Goal: Task Accomplishment & Management: Use online tool/utility

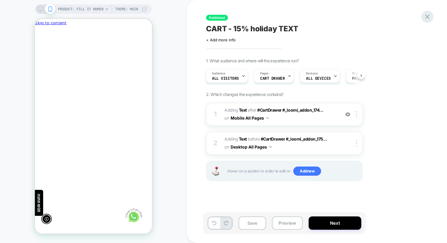
scroll to position [0, -87]
click at [429, 19] on icon at bounding box center [428, 17] width 8 height 8
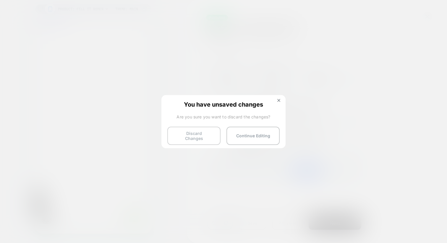
click at [198, 137] on button "Discard Changes" at bounding box center [193, 136] width 53 height 18
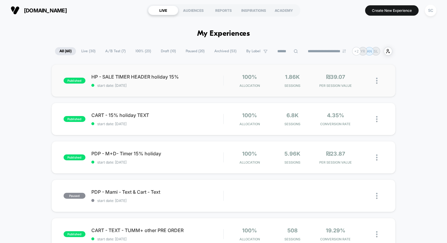
click at [173, 88] on div "published HP - SALE TIMER HEADER holiday 15% start date: 19/09/2025 100% Alloca…" at bounding box center [223, 80] width 344 height 33
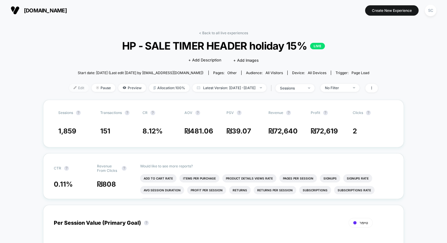
click at [69, 87] on span "Edit" at bounding box center [79, 88] width 20 height 8
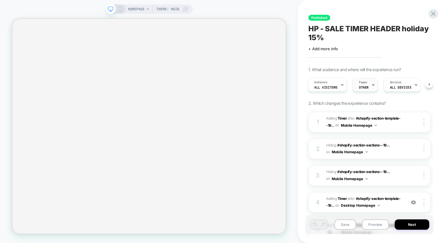
click at [362, 90] on div "Pages OTHER" at bounding box center [364, 84] width 22 height 13
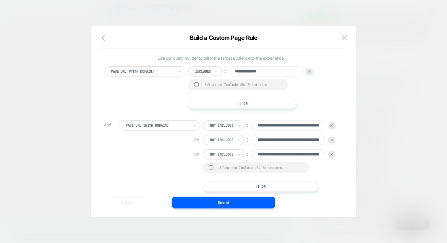
drag, startPoint x: 291, startPoint y: 156, endPoint x: 252, endPoint y: 154, distance: 39.7
click at [252, 154] on div "**********" at bounding box center [269, 155] width 132 height 10
click at [267, 155] on input "**********" at bounding box center [288, 155] width 74 height 10
drag, startPoint x: 272, startPoint y: 155, endPoint x: 259, endPoint y: 156, distance: 13.9
click at [259, 156] on input "**********" at bounding box center [288, 155] width 74 height 10
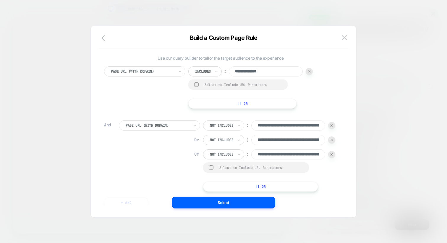
click at [324, 101] on div "**********" at bounding box center [220, 88] width 233 height 42
click at [272, 159] on input "**********" at bounding box center [288, 155] width 74 height 10
drag, startPoint x: 271, startPoint y: 157, endPoint x: 293, endPoint y: 154, distance: 21.4
click at [293, 154] on input "**********" at bounding box center [288, 155] width 74 height 10
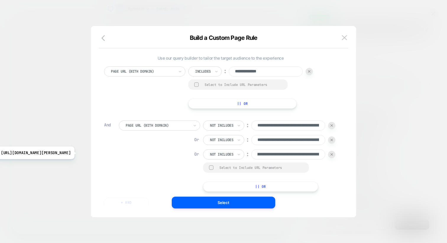
drag, startPoint x: 294, startPoint y: 155, endPoint x: 314, endPoint y: 153, distance: 19.9
click at [314, 153] on input "**********" at bounding box center [288, 155] width 74 height 10
click at [333, 101] on div "**********" at bounding box center [220, 88] width 233 height 42
click at [151, 127] on div at bounding box center [158, 125] width 64 height 5
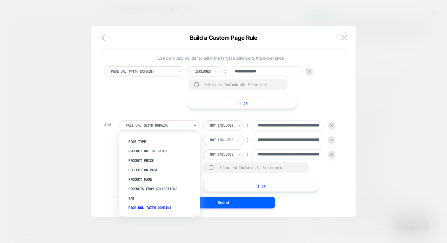
click at [152, 101] on div "**********" at bounding box center [220, 88] width 233 height 42
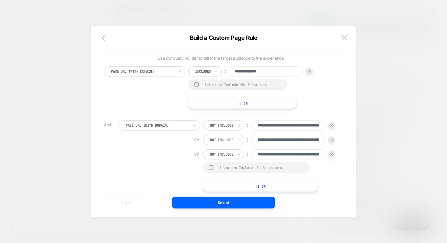
scroll to position [32, 0]
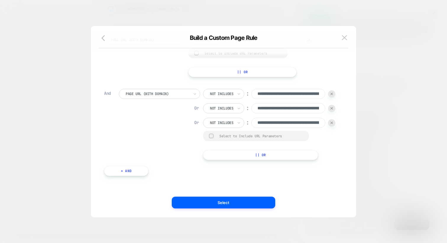
click at [132, 173] on button "+ And" at bounding box center [126, 171] width 44 height 10
click at [161, 180] on div "Page Type" at bounding box center [159, 177] width 81 height 10
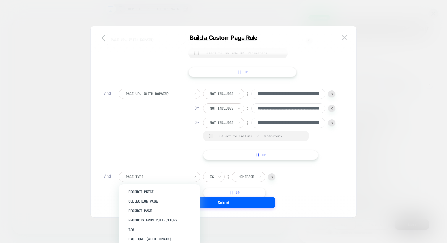
scroll to position [0, 0]
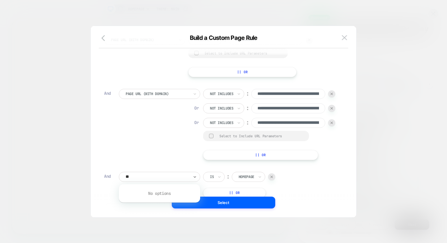
type input "*"
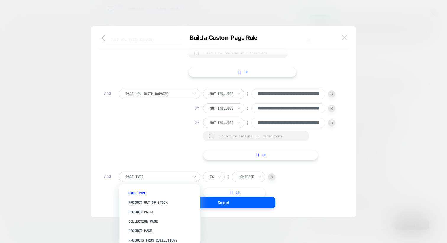
click at [344, 38] on img at bounding box center [344, 37] width 5 height 5
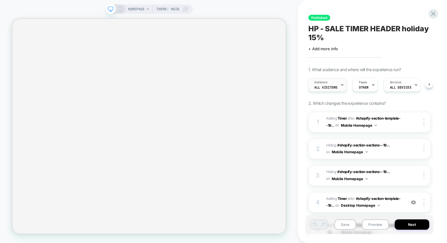
click at [324, 91] on div "Audience All Visitors" at bounding box center [325, 84] width 35 height 13
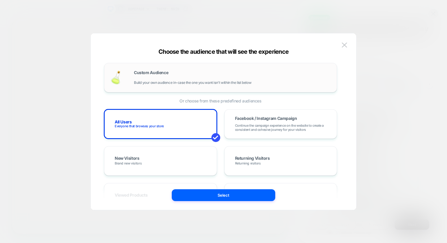
click at [156, 81] on span "Build your own audience in-case the one you want isn't within the list below" at bounding box center [192, 83] width 117 height 4
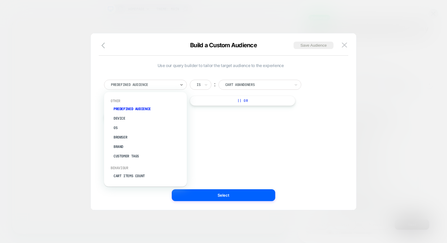
click at [137, 87] on div at bounding box center [143, 84] width 65 height 5
type input "*"
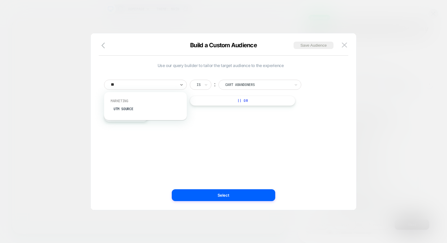
type input "***"
type input "****"
click at [129, 109] on div "Landing Page" at bounding box center [148, 108] width 77 height 9
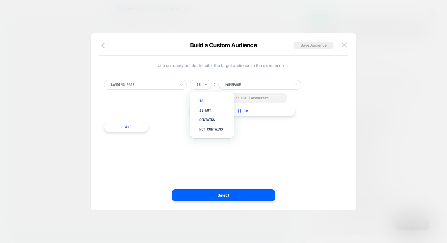
click at [206, 86] on icon at bounding box center [206, 85] width 4 height 6
click at [202, 127] on div "Not contains" at bounding box center [215, 129] width 38 height 9
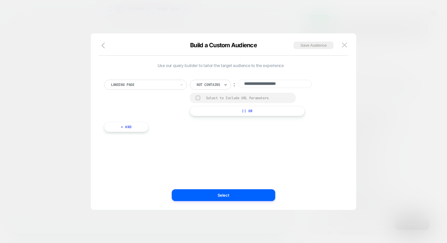
click at [202, 127] on div "**********" at bounding box center [220, 103] width 239 height 64
click at [264, 86] on input "**********" at bounding box center [275, 84] width 74 height 8
click at [347, 46] on button at bounding box center [344, 45] width 9 height 9
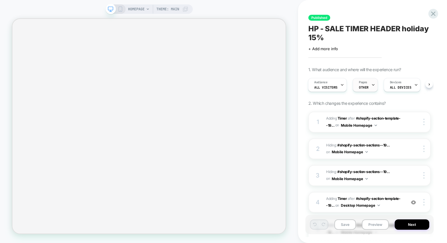
click at [359, 87] on span "OTHER" at bounding box center [364, 87] width 10 height 4
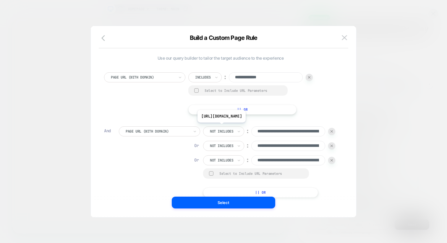
scroll to position [0, 138]
drag, startPoint x: 271, startPoint y: 134, endPoint x: 338, endPoint y: 140, distance: 67.1
click at [338, 140] on div "**********" at bounding box center [220, 159] width 239 height 191
drag, startPoint x: 270, startPoint y: 148, endPoint x: 333, endPoint y: 148, distance: 63.0
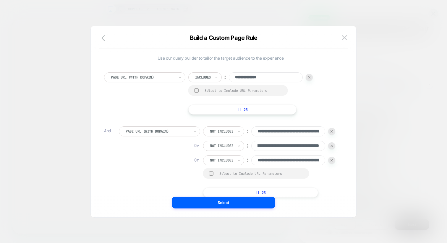
click at [333, 148] on div "**********" at bounding box center [269, 146] width 132 height 10
click at [163, 152] on div "**********" at bounding box center [228, 162] width 218 height 71
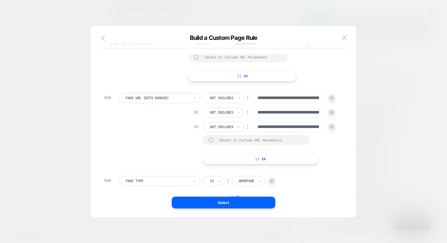
scroll to position [0, 0]
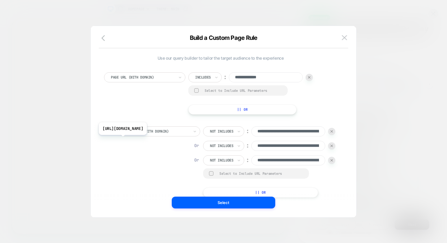
click at [273, 145] on input "**********" at bounding box center [288, 146] width 74 height 10
click at [270, 130] on input "**********" at bounding box center [288, 132] width 74 height 10
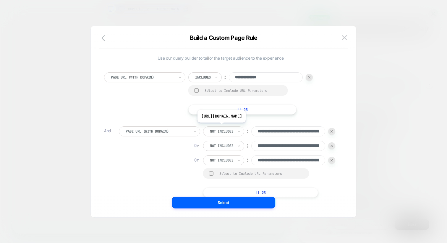
click at [270, 130] on input "**********" at bounding box center [288, 132] width 74 height 10
drag, startPoint x: 270, startPoint y: 130, endPoint x: 330, endPoint y: 133, distance: 60.1
click at [330, 133] on div "**********" at bounding box center [269, 132] width 132 height 10
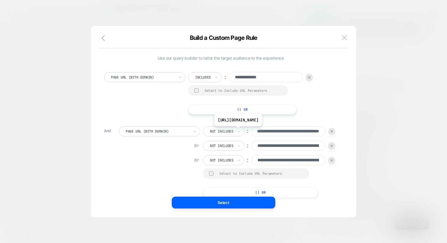
click at [306, 131] on input "**********" at bounding box center [288, 132] width 74 height 10
drag, startPoint x: 305, startPoint y: 132, endPoint x: 320, endPoint y: 131, distance: 14.8
click at [320, 131] on input "**********" at bounding box center [288, 132] width 74 height 10
click at [345, 38] on img at bounding box center [344, 37] width 5 height 5
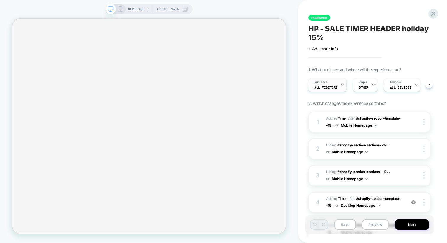
click at [319, 84] on span "Audience" at bounding box center [320, 82] width 13 height 4
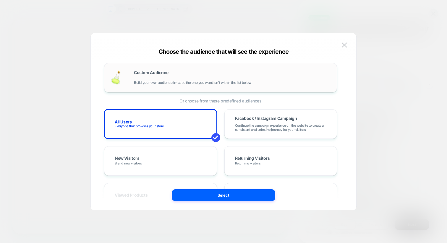
click at [150, 83] on span "Build your own audience in-case the one you want isn't within the list below" at bounding box center [192, 83] width 117 height 4
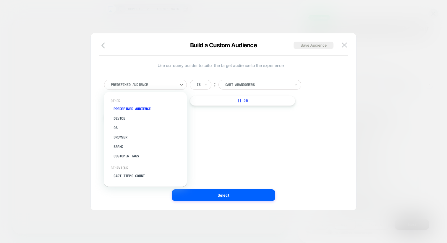
click at [148, 83] on div at bounding box center [143, 84] width 65 height 5
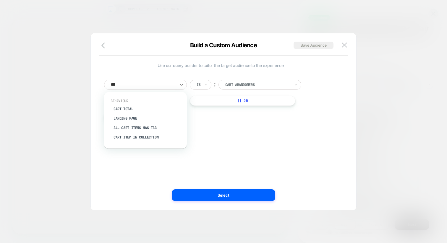
type input "****"
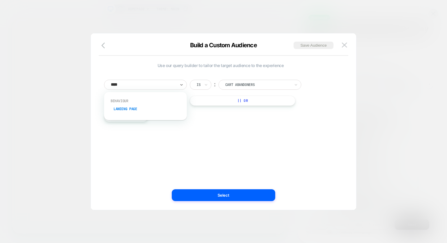
click at [135, 110] on div "Landing Page" at bounding box center [148, 108] width 77 height 9
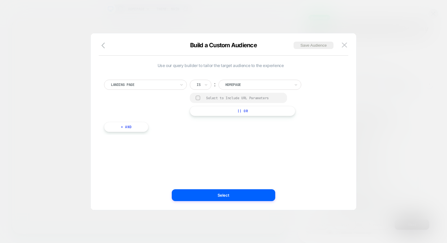
click at [200, 87] on div at bounding box center [199, 84] width 4 height 5
click at [200, 130] on div "Not contains" at bounding box center [215, 129] width 38 height 9
click at [256, 87] on input "**********" at bounding box center [275, 84] width 74 height 8
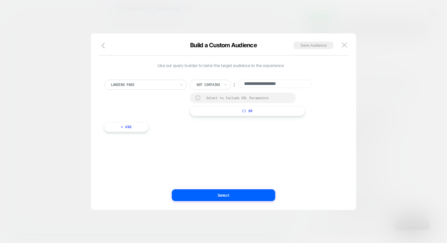
paste input
type input "******"
click at [325, 85] on div "Landing Page Not contains ︰ ****** Select to Include URL Parameters || Or" at bounding box center [220, 98] width 233 height 36
click at [244, 83] on input "******" at bounding box center [275, 84] width 74 height 8
click at [251, 84] on input "******" at bounding box center [275, 84] width 74 height 8
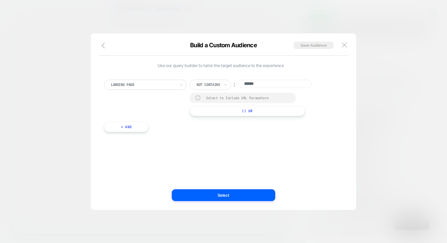
click at [251, 84] on input "******" at bounding box center [275, 84] width 74 height 8
click at [364, 49] on div at bounding box center [223, 121] width 447 height 243
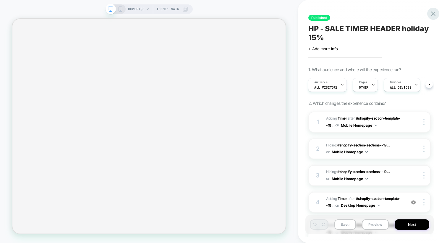
click at [434, 12] on icon at bounding box center [433, 14] width 8 height 8
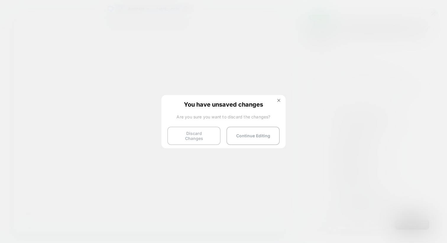
click at [182, 133] on button "Discard Changes" at bounding box center [193, 136] width 53 height 18
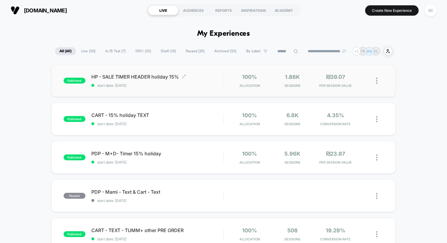
click at [195, 77] on span "HP - SALE TIMER HEADER holiday 15% Click to edit experience details" at bounding box center [157, 77] width 132 height 6
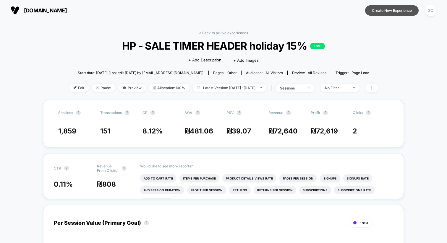
click at [390, 10] on button "Create New Experience" at bounding box center [392, 10] width 54 height 10
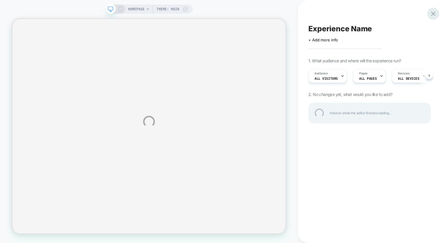
click at [431, 12] on div at bounding box center [433, 14] width 12 height 12
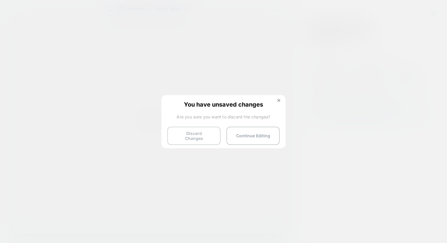
click at [189, 135] on button "Discard Changes" at bounding box center [193, 136] width 53 height 18
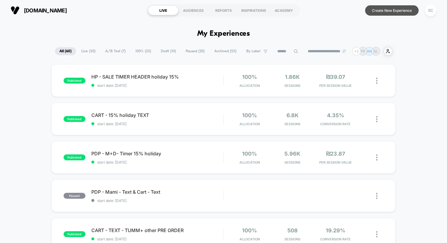
click at [400, 12] on button "Create New Experience" at bounding box center [392, 10] width 54 height 10
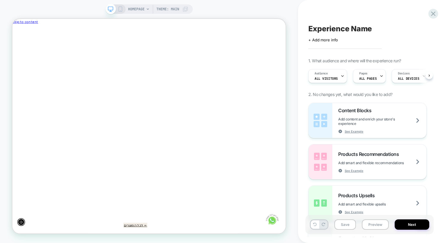
scroll to position [0, 0]
click at [20, 70] on line "Close" at bounding box center [17, 72] width 5 height 5
click at [21, 70] on icon "Close" at bounding box center [18, 73] width 6 height 6
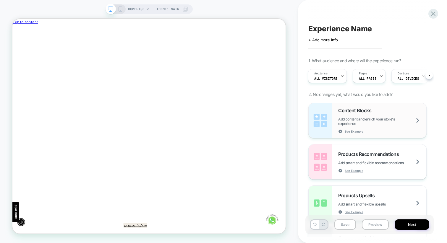
click at [363, 112] on span "Content Blocks" at bounding box center [356, 111] width 36 height 6
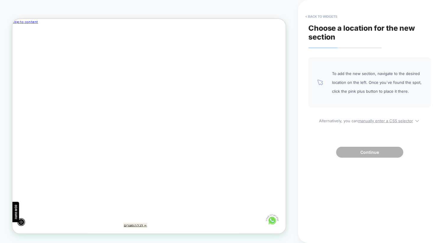
scroll to position [0, -317]
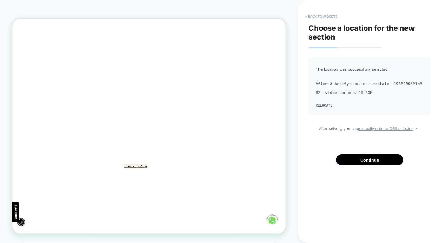
scroll to position [83, 0]
click at [360, 157] on button "Continue" at bounding box center [369, 160] width 67 height 11
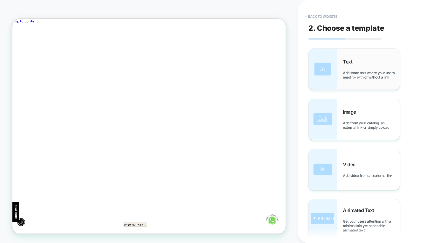
scroll to position [0, 0]
click at [346, 70] on div "Text Add some text where your users need it - with or without a link" at bounding box center [371, 69] width 57 height 21
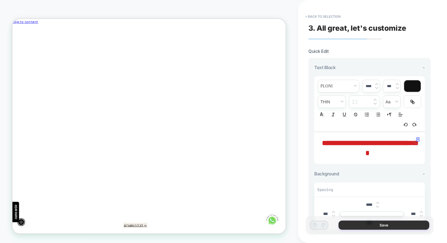
click at [363, 226] on button "Save" at bounding box center [384, 225] width 91 height 9
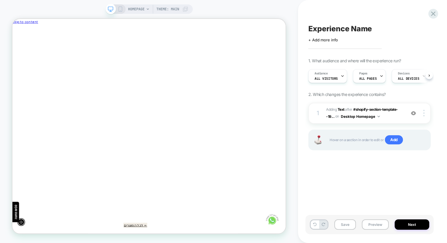
scroll to position [0, 0]
click at [337, 77] on div "Audience All Visitors" at bounding box center [325, 76] width 35 height 13
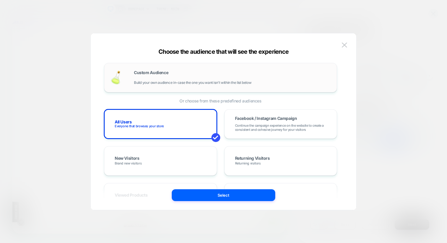
scroll to position [0, 0]
click at [194, 77] on div "Custom Audience Build your own audience in-case the one you want isn't within t…" at bounding box center [232, 78] width 197 height 14
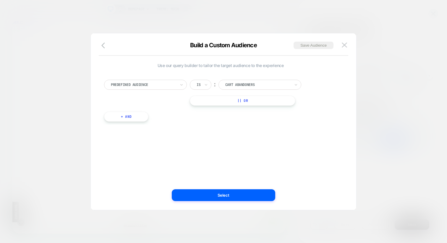
click at [131, 85] on div at bounding box center [143, 84] width 65 height 5
type input "*"
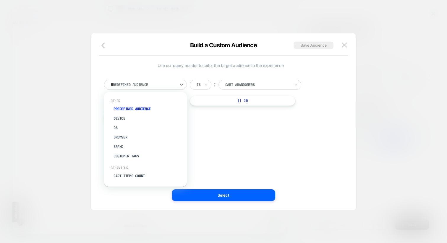
scroll to position [0, -317]
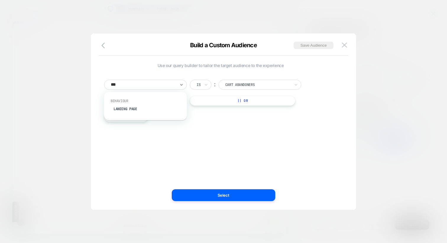
type input "****"
click at [135, 110] on div "Landing Page" at bounding box center [148, 108] width 77 height 9
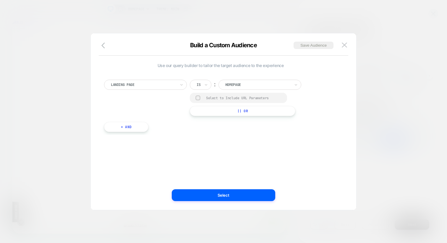
click at [191, 83] on div "Is" at bounding box center [201, 85] width 22 height 10
click at [205, 131] on div "Not contains" at bounding box center [215, 129] width 38 height 9
click at [257, 88] on input "**********" at bounding box center [275, 84] width 74 height 8
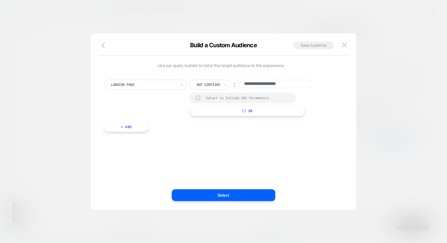
click at [257, 88] on input "**********" at bounding box center [275, 84] width 74 height 8
paste input "******"
paste input
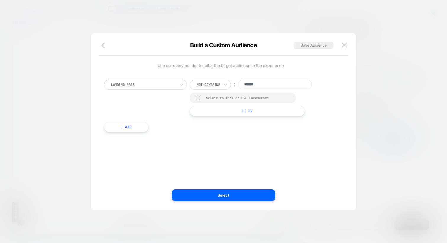
type input "******"
click at [274, 74] on div "Landing Page Not contains ︰ ****** Select to Include URL Parameters || Or + And" at bounding box center [220, 103] width 239 height 64
click at [244, 85] on input "******" at bounding box center [275, 85] width 74 height 10
click at [343, 45] on img at bounding box center [344, 45] width 5 height 5
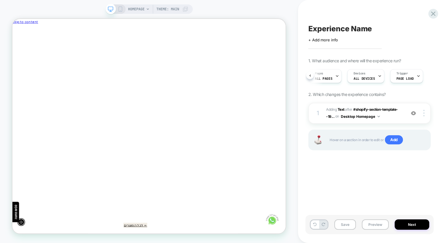
scroll to position [0, 55]
click at [386, 75] on span "Trigger" at bounding box center [392, 74] width 12 height 4
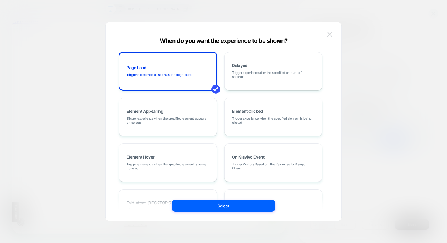
scroll to position [0, 0]
click at [330, 37] on img at bounding box center [329, 34] width 5 height 5
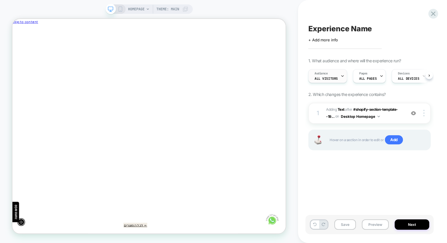
click at [326, 80] on span "All Visitors" at bounding box center [326, 79] width 23 height 4
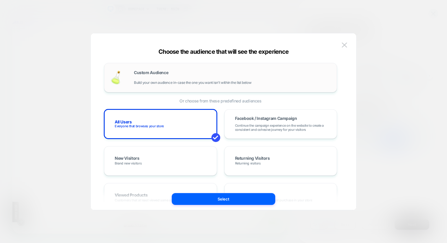
scroll to position [0, -317]
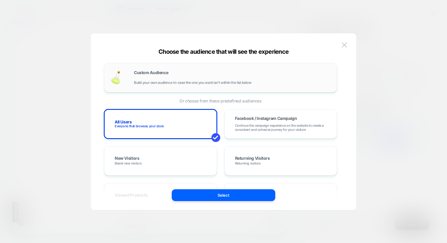
click at [144, 85] on span "Build your own audience in-case the one you want isn't within the list below" at bounding box center [192, 83] width 117 height 4
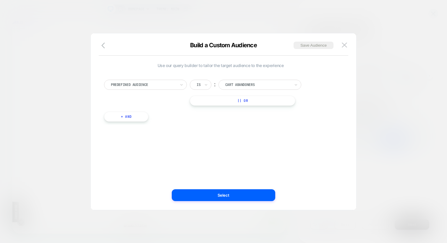
click at [149, 79] on div "Predefined Audience Is ︰ Cart Abandoners || Or + And" at bounding box center [220, 98] width 239 height 54
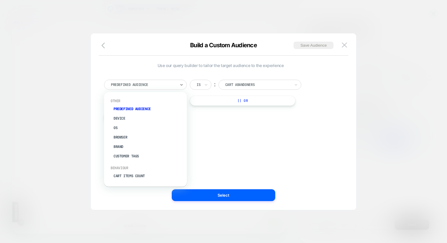
click at [150, 85] on div at bounding box center [143, 84] width 65 height 5
type input "****"
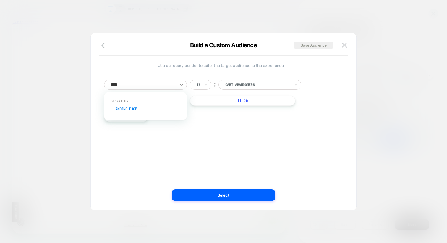
click at [138, 109] on div "Landing Page" at bounding box center [148, 108] width 77 height 9
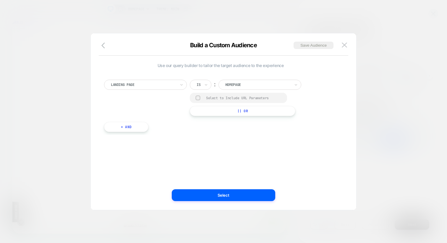
click at [201, 87] on div "Is" at bounding box center [198, 85] width 5 height 7
click at [203, 129] on div "Not contains" at bounding box center [215, 129] width 38 height 9
click at [262, 87] on input "**********" at bounding box center [275, 84] width 74 height 8
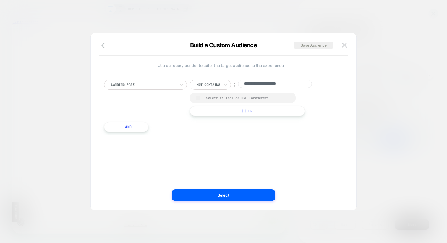
paste input
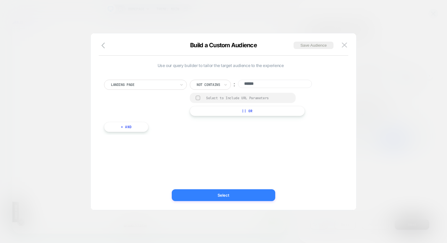
scroll to position [0, -317]
type input "******"
click at [213, 195] on button "Select" at bounding box center [224, 196] width 104 height 12
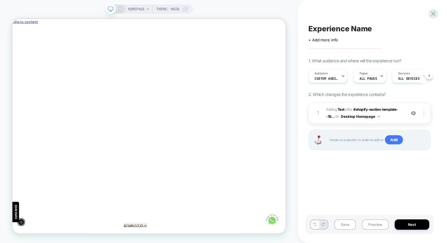
scroll to position [0, 0]
click at [369, 224] on button "Preview" at bounding box center [375, 225] width 27 height 10
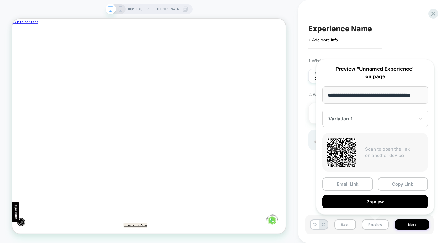
drag, startPoint x: 376, startPoint y: 97, endPoint x: 375, endPoint y: 93, distance: 4.5
click at [375, 93] on input "**********" at bounding box center [375, 94] width 106 height 17
drag, startPoint x: 328, startPoint y: 95, endPoint x: 381, endPoint y: 94, distance: 53.5
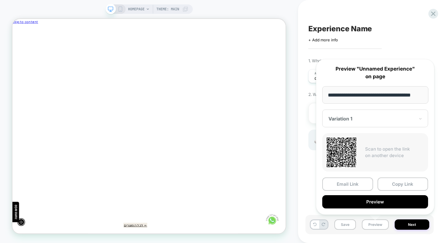
click at [381, 94] on input "**********" at bounding box center [375, 94] width 106 height 17
click at [374, 95] on input "**********" at bounding box center [375, 94] width 106 height 17
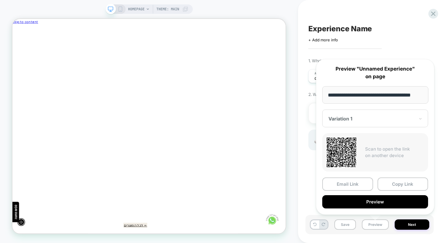
click at [374, 95] on input "**********" at bounding box center [375, 94] width 106 height 17
drag, startPoint x: 382, startPoint y: 94, endPoint x: 333, endPoint y: 93, distance: 48.8
click at [333, 93] on input "**********" at bounding box center [375, 94] width 106 height 17
drag, startPoint x: 387, startPoint y: 202, endPoint x: 385, endPoint y: 36, distance: 165.9
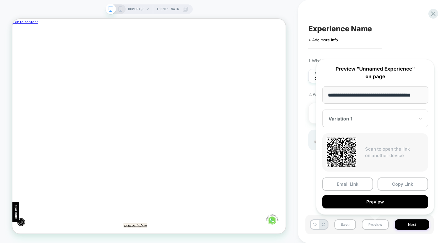
click at [385, 35] on body "**********" at bounding box center [223, 121] width 447 height 243
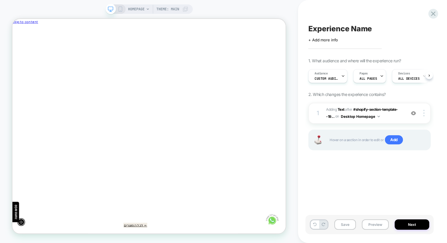
click at [385, 36] on div "Click to edit experience details + Add more info" at bounding box center [369, 37] width 122 height 9
click at [325, 83] on div "Audience Custom Audience Pages ALL PAGES Devices ALL DEVICES Trigger Page Load" at bounding box center [367, 76] width 122 height 20
click at [325, 77] on span "Custom Audience" at bounding box center [327, 79] width 24 height 4
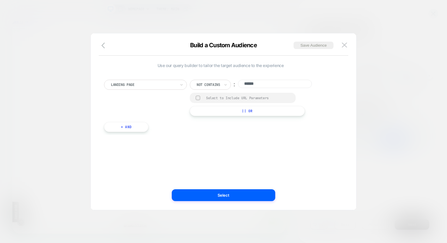
click at [201, 84] on div at bounding box center [208, 84] width 23 height 5
click at [203, 120] on div "Contains" at bounding box center [215, 119] width 38 height 9
click at [210, 168] on div "Use our query builder to tailor the target audience to the experience Landing P…" at bounding box center [221, 121] width 248 height 153
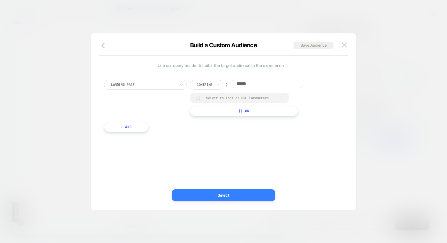
click at [211, 193] on button "Select" at bounding box center [224, 196] width 104 height 12
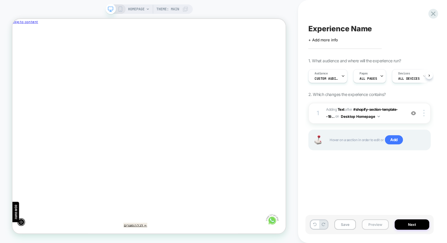
click at [377, 224] on button "Preview" at bounding box center [375, 225] width 27 height 10
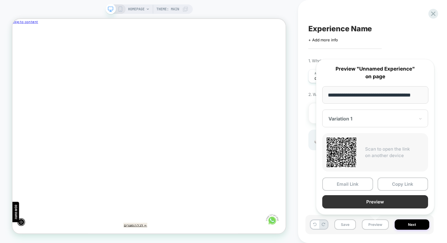
scroll to position [0, 0]
click at [375, 203] on button "Preview" at bounding box center [375, 202] width 106 height 13
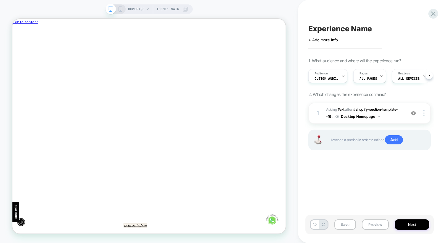
scroll to position [0, -317]
click at [327, 75] on span "Audience" at bounding box center [321, 74] width 13 height 4
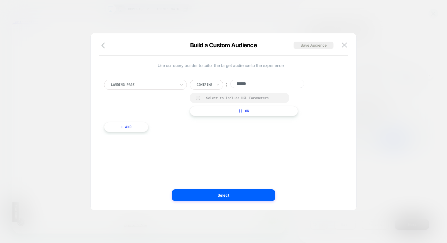
click at [200, 87] on div at bounding box center [205, 84] width 16 height 5
click at [205, 126] on div "Not contains" at bounding box center [215, 129] width 38 height 9
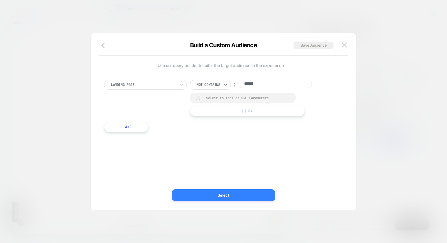
click at [214, 200] on button "Select" at bounding box center [224, 196] width 104 height 12
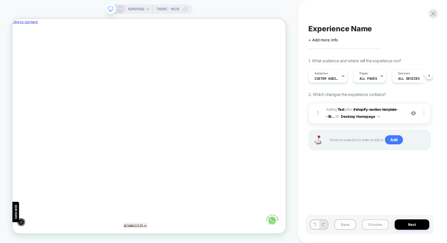
click at [374, 222] on button "Preview" at bounding box center [375, 225] width 27 height 10
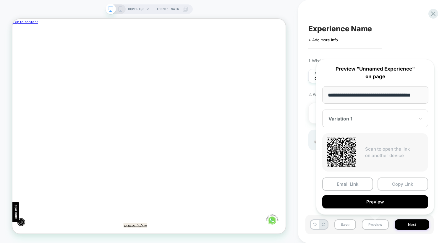
scroll to position [0, 0]
click at [396, 188] on button "Copy Link" at bounding box center [403, 184] width 51 height 13
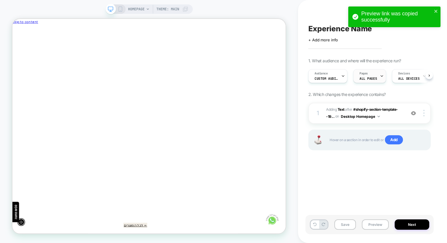
click at [360, 75] on span "Pages" at bounding box center [364, 74] width 8 height 4
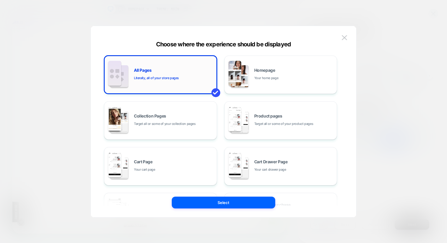
scroll to position [0, -317]
click at [246, 71] on img at bounding box center [240, 76] width 18 height 22
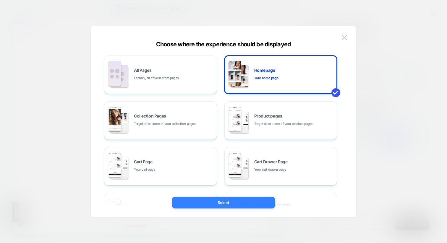
click at [226, 203] on button "Select" at bounding box center [224, 203] width 104 height 12
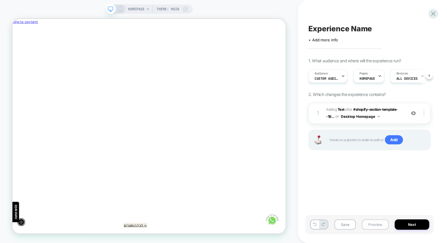
click at [370, 226] on button "Preview" at bounding box center [375, 225] width 27 height 10
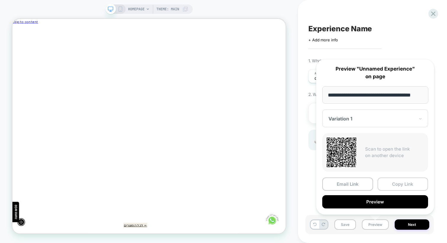
scroll to position [0, 0]
click at [393, 186] on button "Copy Link" at bounding box center [403, 184] width 51 height 13
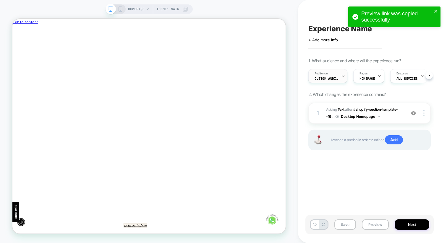
click at [327, 75] on span "Audience" at bounding box center [321, 74] width 13 height 4
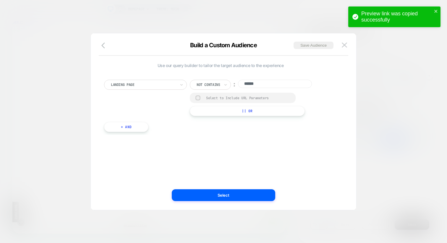
scroll to position [0, -317]
drag, startPoint x: 263, startPoint y: 84, endPoint x: 243, endPoint y: 81, distance: 20.1
click at [243, 81] on input "******" at bounding box center [275, 84] width 74 height 8
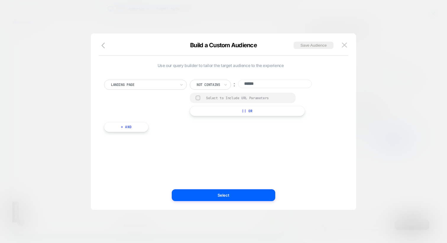
scroll to position [0, 0]
click at [344, 45] on img at bounding box center [344, 45] width 5 height 5
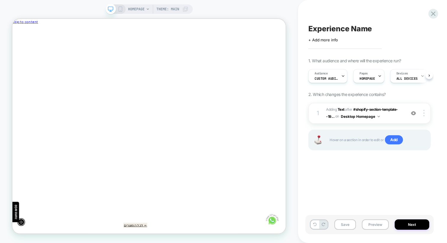
scroll to position [0, -317]
click at [440, 11] on div "Experience Name Click to edit experience details + Add more info 1. What audien…" at bounding box center [372, 121] width 149 height 243
click at [430, 14] on icon at bounding box center [433, 14] width 8 height 8
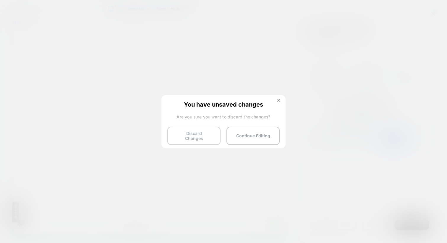
click at [189, 137] on button "Discard Changes" at bounding box center [193, 136] width 53 height 18
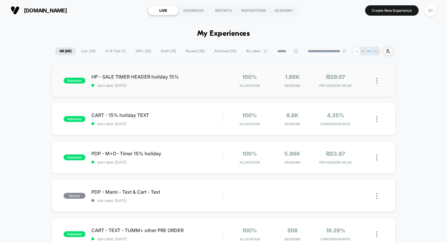
click at [144, 90] on div "published HP - SALE TIMER HEADER holiday 15% start date: 19/09/2025 100% Alloca…" at bounding box center [223, 80] width 344 height 33
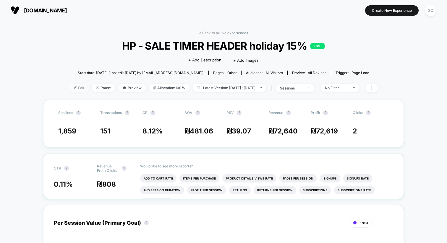
click at [69, 85] on span "Edit" at bounding box center [79, 88] width 20 height 8
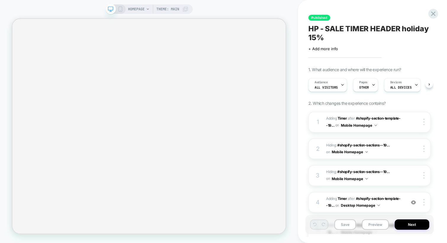
scroll to position [0, 0]
click at [365, 87] on span "OTHER" at bounding box center [364, 87] width 10 height 4
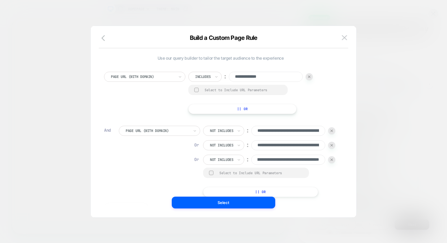
scroll to position [0, 0]
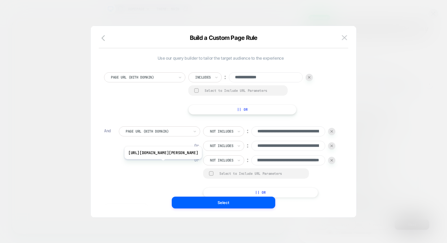
click at [281, 164] on input "**********" at bounding box center [288, 161] width 74 height 10
drag, startPoint x: 287, startPoint y: 161, endPoint x: 242, endPoint y: 151, distance: 45.7
click at [242, 151] on div "**********" at bounding box center [269, 162] width 132 height 71
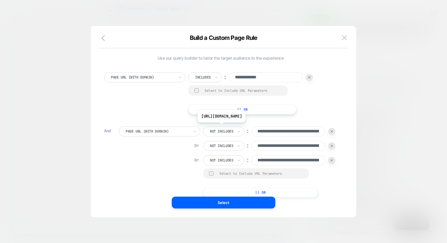
drag, startPoint x: 300, startPoint y: 135, endPoint x: 296, endPoint y: 130, distance: 5.5
click at [296, 130] on input "**********" at bounding box center [288, 132] width 74 height 10
click at [344, 38] on img at bounding box center [344, 37] width 5 height 5
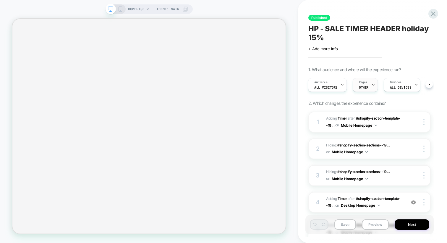
click at [369, 85] on div "Pages OTHER" at bounding box center [364, 84] width 22 height 13
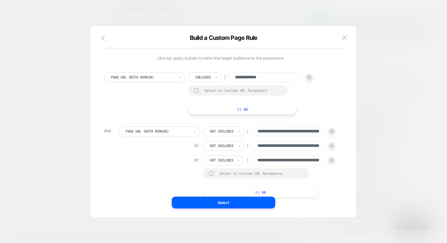
click at [310, 77] on img at bounding box center [309, 77] width 2 height 2
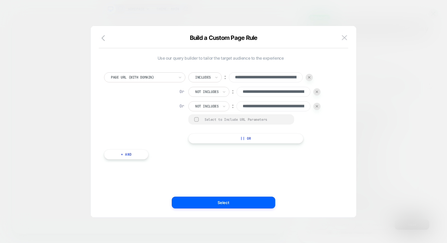
click at [310, 77] on img at bounding box center [309, 77] width 2 height 2
type input "**********"
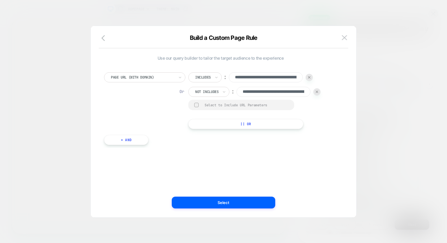
click at [310, 77] on img at bounding box center [309, 77] width 2 height 2
type input "**********"
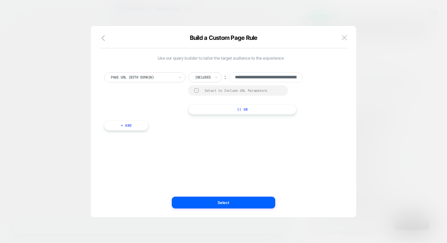
click at [310, 77] on div "**********" at bounding box center [250, 77] width 125 height 10
click at [259, 77] on input "**********" at bounding box center [266, 77] width 74 height 10
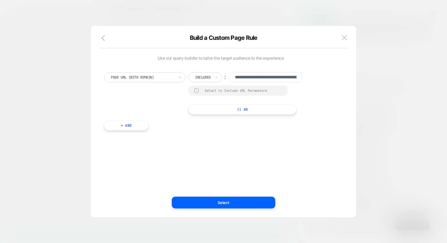
click at [154, 76] on div at bounding box center [143, 77] width 64 height 5
click at [281, 127] on div "**********" at bounding box center [220, 99] width 239 height 70
click at [102, 34] on div "**********" at bounding box center [224, 125] width 248 height 186
click at [102, 39] on icon "button" at bounding box center [103, 38] width 4 height 6
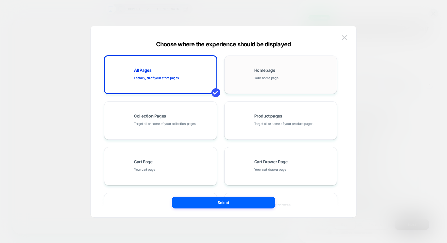
click at [256, 88] on div "Homepage Your home page" at bounding box center [281, 75] width 106 height 33
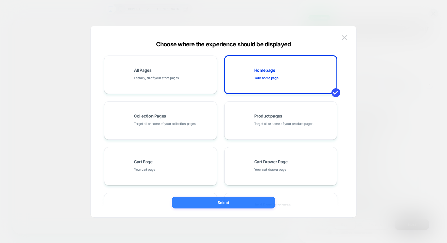
click at [228, 203] on button "Select" at bounding box center [224, 203] width 104 height 12
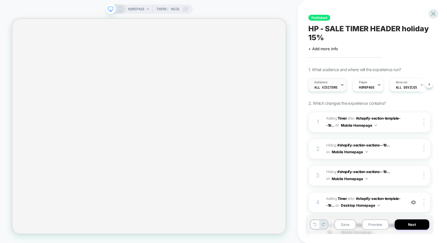
click at [336, 87] on div "Audience All Visitors" at bounding box center [325, 84] width 35 height 13
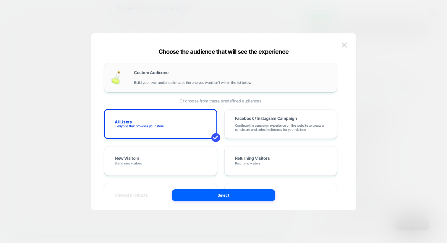
click at [148, 75] on div "Custom Audience Build your own audience in-case the one you want isn't within t…" at bounding box center [232, 78] width 197 height 14
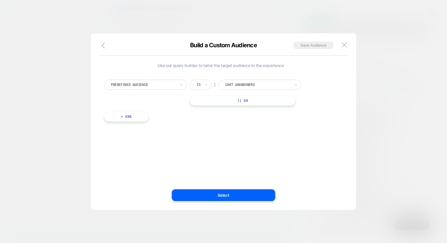
click at [144, 83] on div at bounding box center [143, 84] width 65 height 5
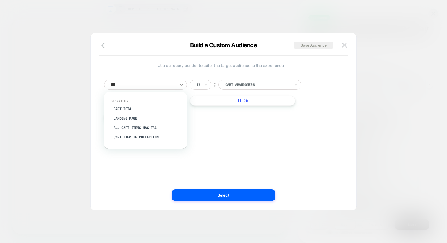
type input "****"
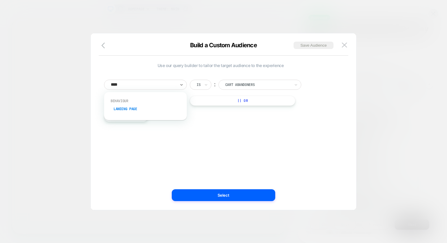
click at [144, 105] on div "Landing Page" at bounding box center [148, 108] width 77 height 9
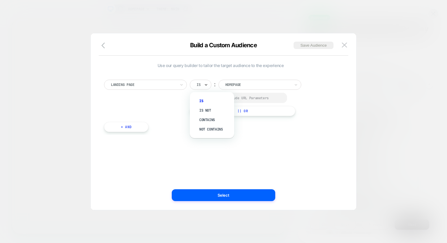
click at [205, 84] on icon at bounding box center [206, 84] width 2 height 1
click at [204, 131] on div "Not contains" at bounding box center [215, 129] width 38 height 9
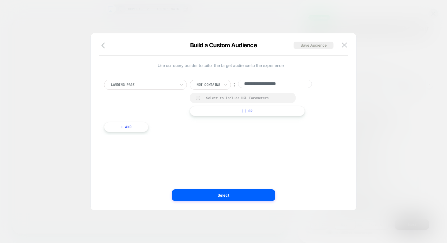
click at [253, 87] on input "**********" at bounding box center [275, 84] width 74 height 8
paste input "**********"
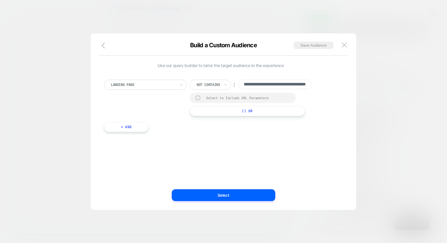
paste input
click at [265, 84] on input "**********" at bounding box center [275, 85] width 74 height 10
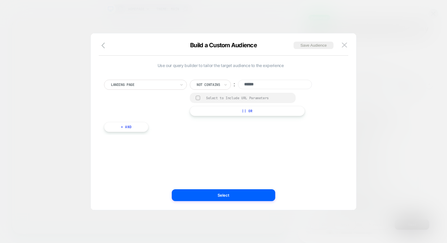
click at [245, 87] on input "******" at bounding box center [275, 85] width 74 height 10
drag, startPoint x: 245, startPoint y: 86, endPoint x: 238, endPoint y: 86, distance: 6.8
click at [238, 86] on div "Not contains ︰ ******" at bounding box center [256, 85] width 132 height 10
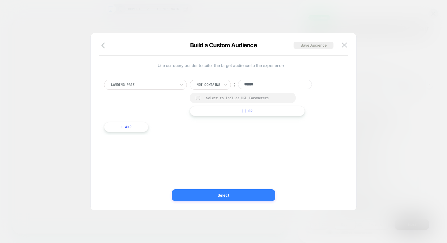
type input "******"
click at [207, 198] on button "Select" at bounding box center [224, 196] width 104 height 12
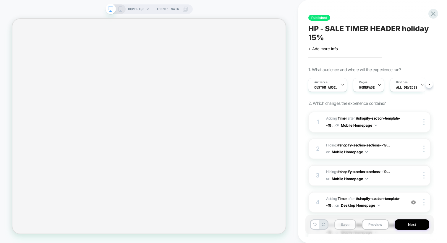
click at [344, 227] on button "Save" at bounding box center [346, 225] width 22 height 10
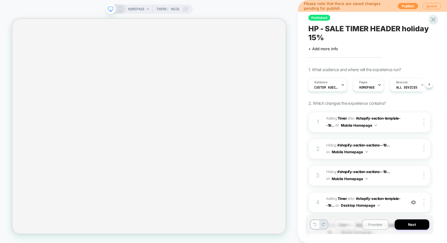
click at [368, 226] on button "Preview" at bounding box center [375, 225] width 27 height 10
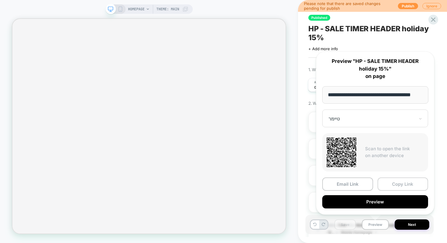
click at [392, 179] on button "Copy Link" at bounding box center [403, 184] width 51 height 13
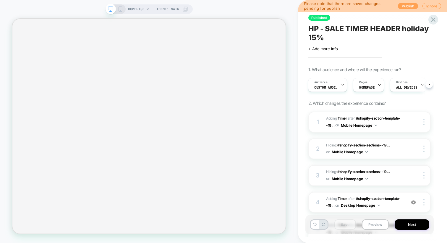
click at [409, 7] on button "Publish" at bounding box center [408, 6] width 20 height 6
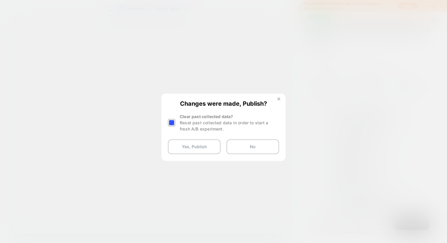
click at [279, 99] on img at bounding box center [278, 99] width 3 height 3
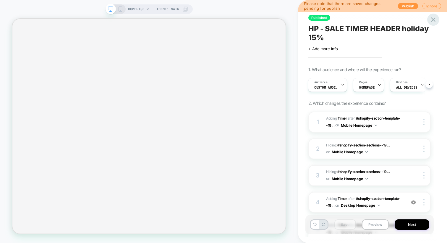
click at [433, 20] on icon at bounding box center [433, 19] width 4 height 4
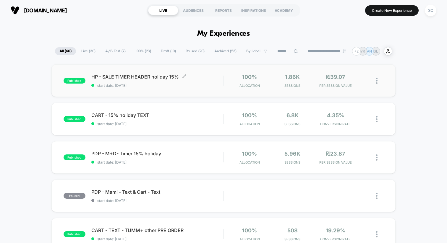
click at [168, 80] on div "HP - SALE TIMER HEADER holiday 15% Click to edit experience details Click to ed…" at bounding box center [157, 81] width 132 height 14
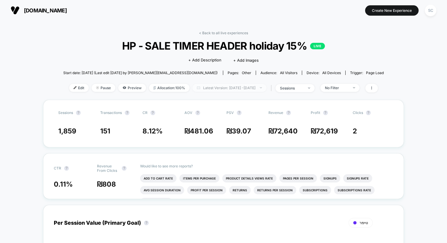
click at [215, 91] on span "Latest Version: Sep 19, 2025 - Sep 21, 2025" at bounding box center [230, 88] width 74 height 8
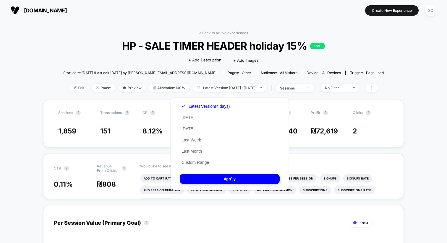
click at [69, 89] on span "Edit" at bounding box center [79, 88] width 20 height 8
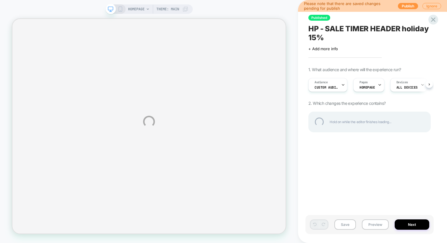
click at [407, 7] on div "HOMEPAGE Theme: MAIN Please note that there are saved changes pending for publi…" at bounding box center [223, 121] width 447 height 243
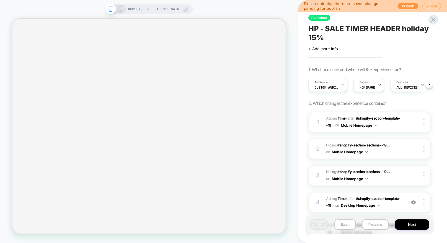
scroll to position [0, 0]
click at [405, 7] on button "Publish" at bounding box center [408, 6] width 20 height 6
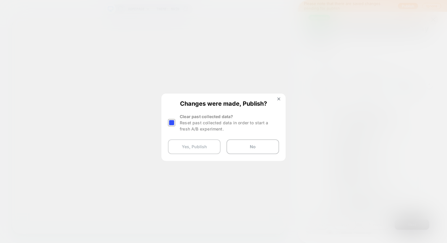
click at [182, 150] on button "Yes, Publish" at bounding box center [194, 147] width 53 height 15
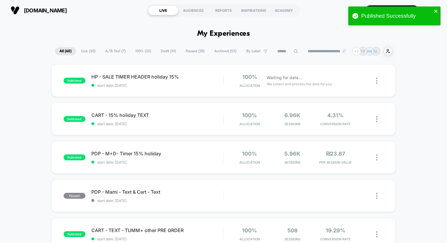
click at [434, 12] on icon "close" at bounding box center [436, 11] width 4 height 5
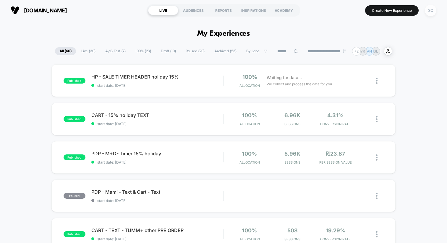
click at [431, 10] on div "SC" at bounding box center [431, 11] width 12 height 12
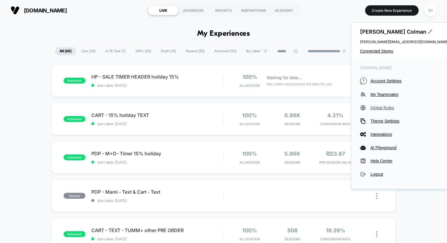
click at [376, 106] on span "Global Rules" at bounding box center [410, 108] width 78 height 5
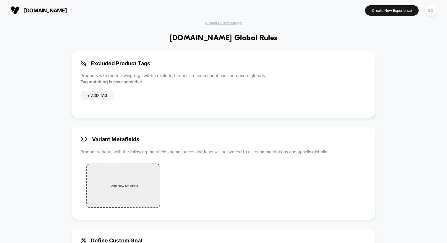
scroll to position [149, 0]
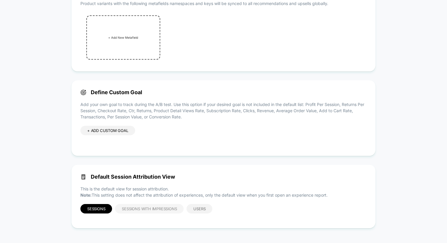
click at [138, 208] on span "Sessions with Impressions" at bounding box center [149, 209] width 55 height 5
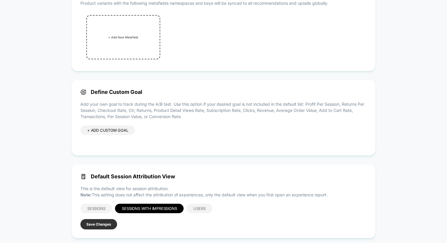
click at [104, 224] on button "Save Changes" at bounding box center [98, 224] width 37 height 10
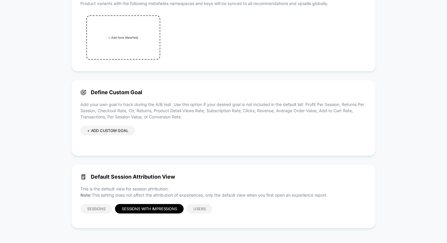
scroll to position [0, 0]
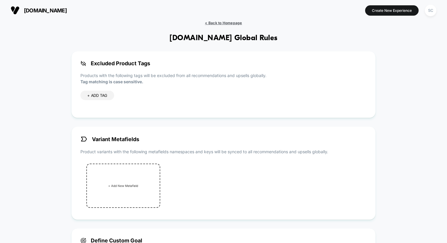
click at [214, 21] on span "< Back to Homepage" at bounding box center [223, 23] width 37 height 4
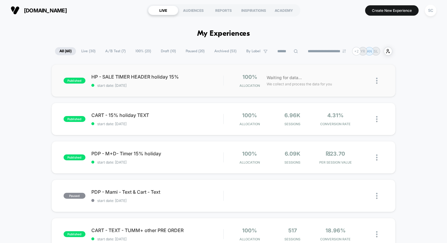
click at [144, 90] on div "published HP - SALE TIMER HEADER holiday 15% start date: 21/09/2025 100% Alloca…" at bounding box center [223, 80] width 344 height 33
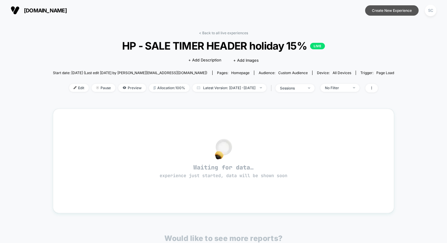
click at [407, 10] on button "Create New Experience" at bounding box center [392, 10] width 54 height 10
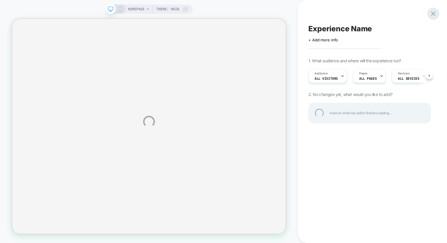
click at [434, 17] on div at bounding box center [433, 14] width 12 height 12
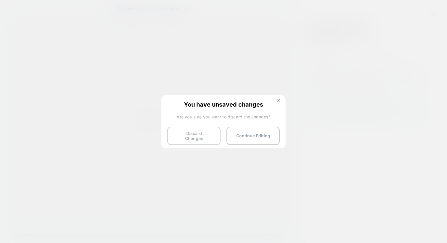
click at [188, 138] on button "Discard Changes" at bounding box center [193, 136] width 53 height 18
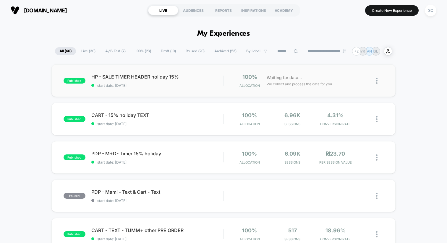
click at [175, 96] on div "published HP - SALE TIMER HEADER holiday 15% start date: 21/09/2025 100% Alloca…" at bounding box center [223, 80] width 344 height 33
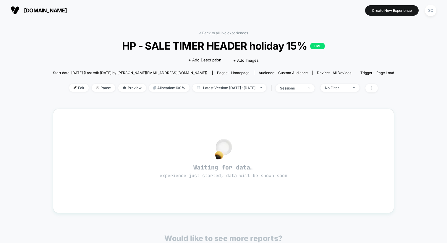
click at [236, 83] on div "< Back to all live experiences HP - SALE TIMER HEADER holiday 15% LIVE Click to…" at bounding box center [224, 65] width 342 height 69
click at [234, 89] on span "Latest Version: Sep 21, 2025 - Sep 21, 2025" at bounding box center [230, 88] width 74 height 8
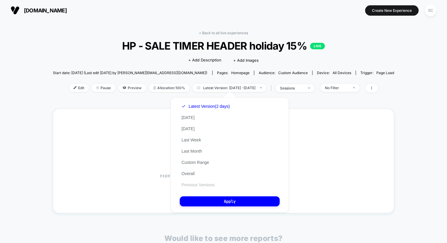
click at [195, 183] on button "Previous Versions" at bounding box center [198, 184] width 37 height 5
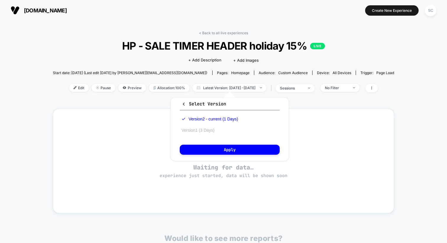
click at [211, 132] on button "Version 1 (3 Days)" at bounding box center [198, 130] width 36 height 5
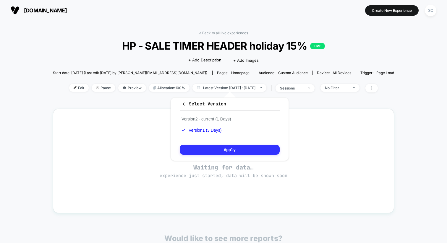
click at [219, 147] on button "Apply" at bounding box center [230, 150] width 100 height 10
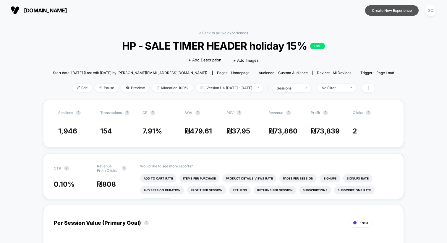
click at [382, 9] on button "Create New Experience" at bounding box center [392, 10] width 54 height 10
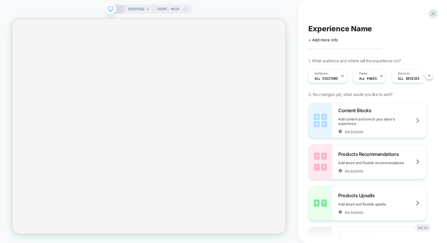
scroll to position [0, 0]
click at [121, 9] on icon at bounding box center [120, 9] width 5 height 5
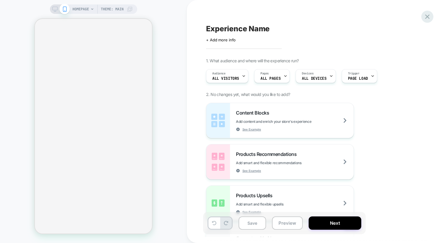
click at [428, 19] on icon at bounding box center [428, 17] width 8 height 8
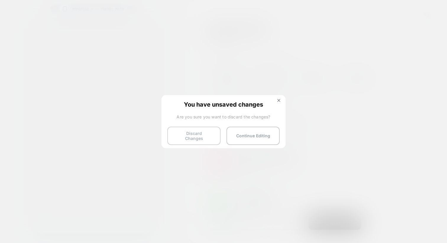
click at [196, 135] on button "Discard Changes" at bounding box center [193, 136] width 53 height 18
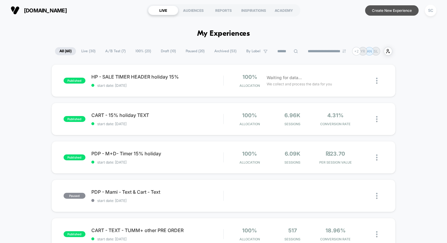
click at [379, 13] on button "Create New Experience" at bounding box center [392, 10] width 54 height 10
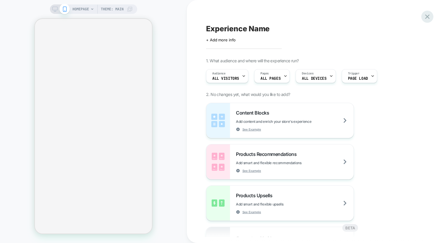
click at [424, 20] on icon at bounding box center [428, 17] width 8 height 8
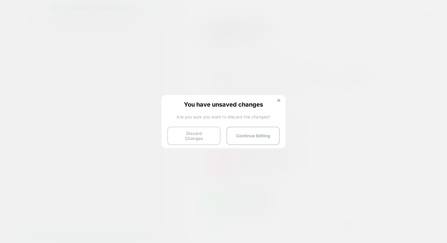
click at [192, 139] on button "Discard Changes" at bounding box center [193, 136] width 53 height 18
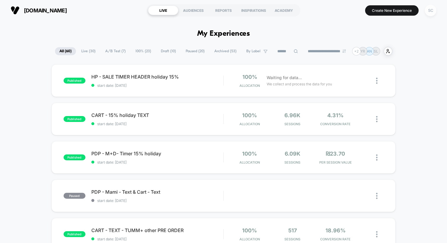
click at [431, 12] on div "SC" at bounding box center [431, 11] width 12 height 12
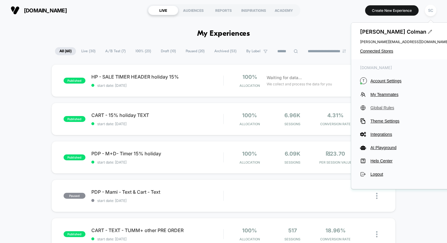
click at [379, 109] on span "Global Rules" at bounding box center [410, 108] width 78 height 5
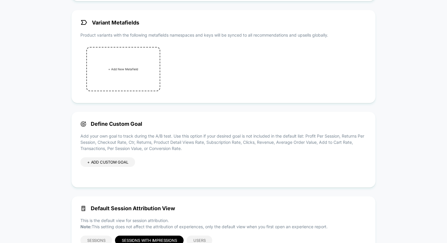
scroll to position [149, 0]
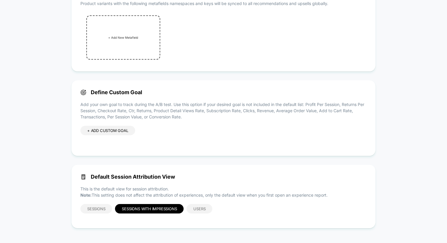
click at [106, 134] on div "+ ADD CUSTOM GOAL" at bounding box center [107, 130] width 55 height 9
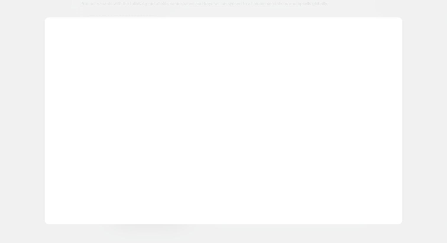
drag, startPoint x: 106, startPoint y: 134, endPoint x: 148, endPoint y: 118, distance: 44.5
click at [148, 118] on div "Add new goal Goal Name ? JS code that triggers the goal ? Discard Save" at bounding box center [224, 120] width 358 height 207
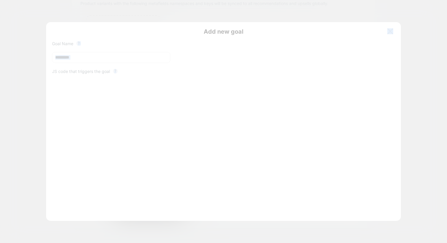
scroll to position [80, 0]
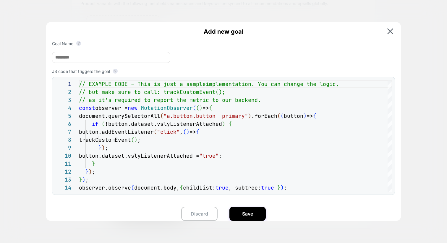
click at [7, 113] on div at bounding box center [223, 121] width 447 height 243
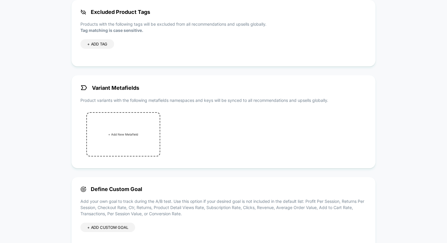
scroll to position [0, 0]
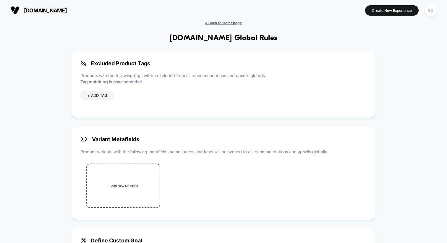
click at [218, 21] on span "< Back to Homepage" at bounding box center [223, 23] width 37 height 4
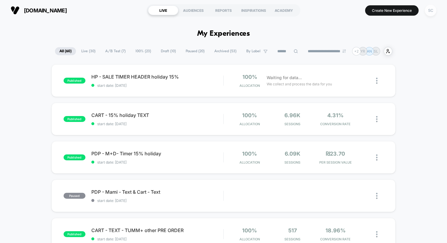
click at [433, 13] on div "SC" at bounding box center [431, 11] width 12 height 12
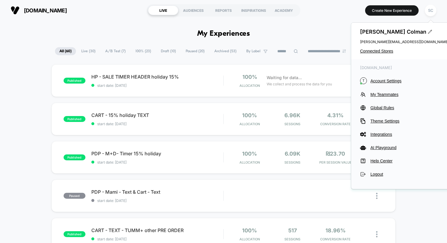
click at [289, 16] on section "LIVE AUDIENCES REPORTS INSPIRATIONS ACADEMY" at bounding box center [224, 10] width 154 height 15
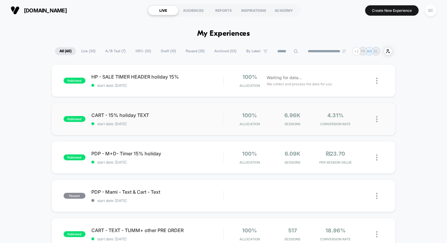
click at [197, 128] on div "published CART - 15% holiday TEXT start date: 19/09/2025 100% Allocation 6.96k …" at bounding box center [223, 119] width 344 height 33
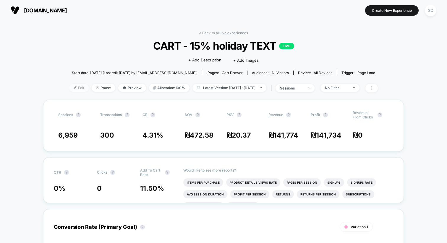
click at [69, 85] on span "Edit" at bounding box center [79, 88] width 20 height 8
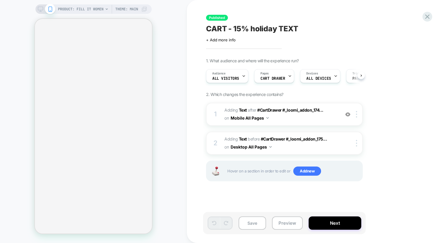
scroll to position [0, 0]
click at [428, 17] on icon at bounding box center [427, 16] width 4 height 4
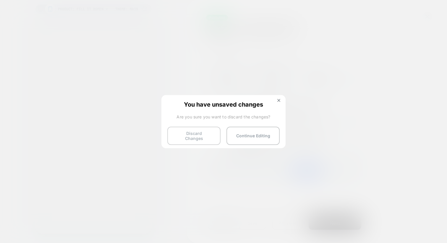
click at [188, 138] on button "Discard Changes" at bounding box center [193, 136] width 53 height 18
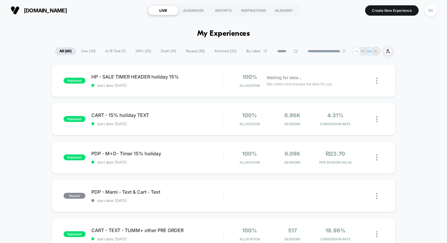
click at [160, 89] on div "published HP - SALE TIMER HEADER holiday 15% start date: 21/09/2025 100% Alloca…" at bounding box center [223, 80] width 344 height 33
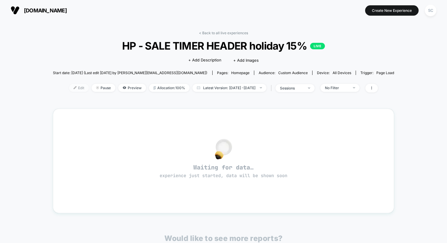
click at [72, 88] on span "Edit" at bounding box center [79, 88] width 20 height 8
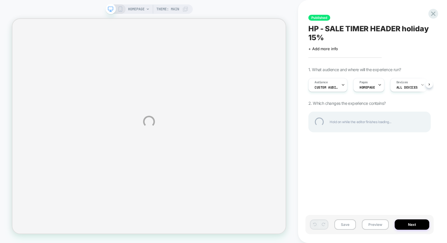
drag, startPoint x: 198, startPoint y: 52, endPoint x: 183, endPoint y: 46, distance: 15.2
click at [330, 83] on div "HOMEPAGE Theme: MAIN Published HP - SALE TIMER HEADER holiday 15% Click to edit…" at bounding box center [223, 121] width 447 height 243
click at [343, 85] on div "HOMEPAGE Theme: MAIN Published HP - SALE TIMER HEADER holiday 15% Click to edit…" at bounding box center [223, 121] width 447 height 243
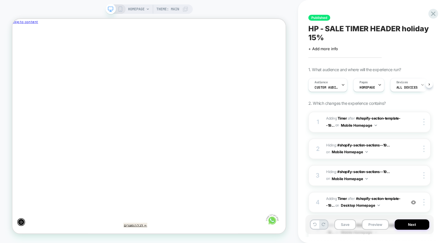
scroll to position [0, 0]
click at [319, 85] on div "Audience Custom Audience" at bounding box center [325, 84] width 35 height 13
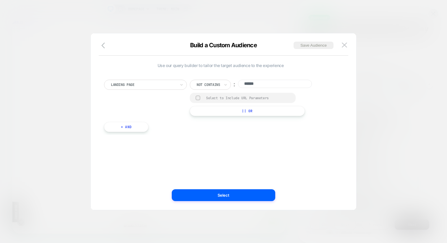
scroll to position [0, -317]
click at [413, 101] on div at bounding box center [223, 121] width 447 height 243
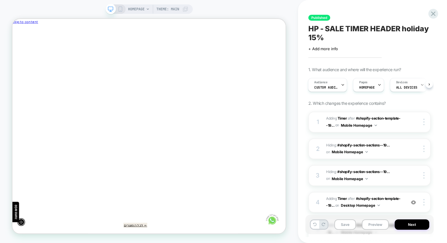
scroll to position [0, 0]
click at [432, 14] on icon at bounding box center [433, 14] width 8 height 8
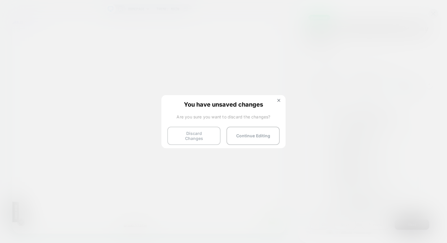
click at [189, 136] on button "Discard Changes" at bounding box center [193, 136] width 53 height 18
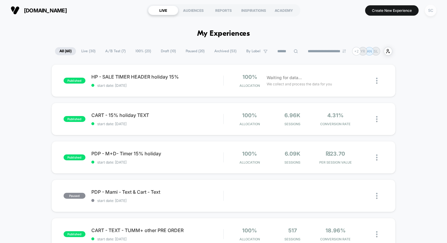
click at [429, 12] on div "SC" at bounding box center [431, 11] width 12 height 12
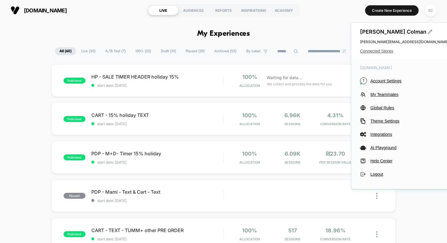
click at [365, 53] on span "Connected Stores" at bounding box center [404, 51] width 89 height 5
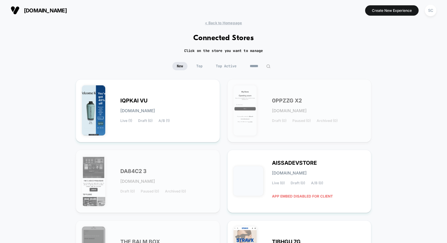
click at [262, 65] on input at bounding box center [260, 66] width 30 height 8
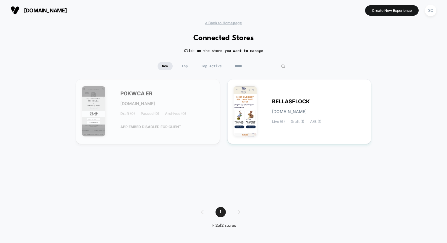
click at [241, 65] on input "*****" at bounding box center [260, 66] width 59 height 8
type input "*****"
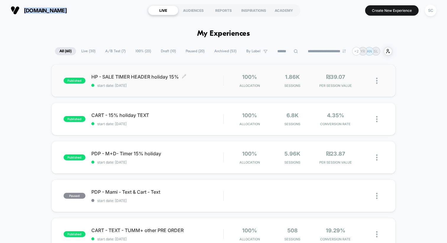
click at [159, 86] on span "start date: [DATE]" at bounding box center [157, 85] width 132 height 4
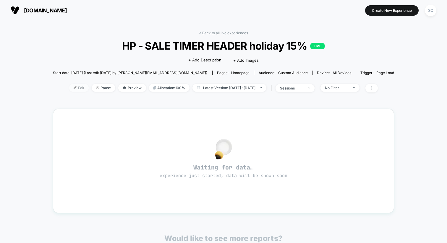
click at [73, 88] on span "Edit" at bounding box center [79, 88] width 20 height 8
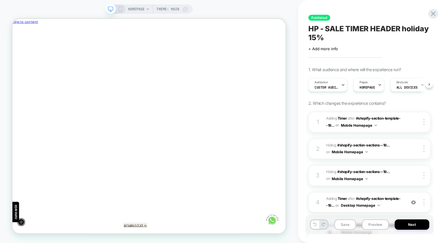
scroll to position [0, 0]
click at [431, 17] on icon at bounding box center [433, 14] width 8 height 8
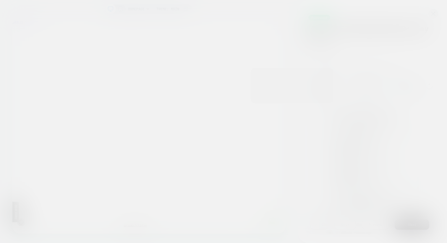
scroll to position [0, -317]
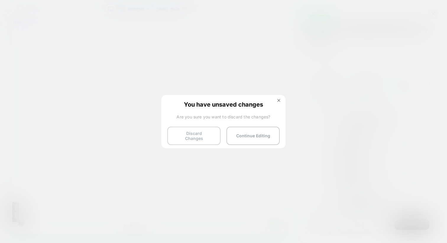
click at [201, 134] on button "Discard Changes" at bounding box center [193, 136] width 53 height 18
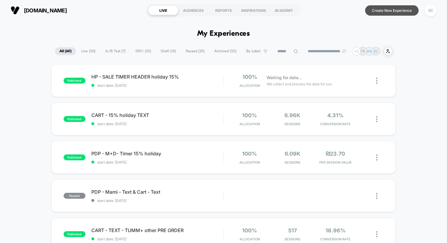
click at [398, 12] on button "Create New Experience" at bounding box center [392, 10] width 54 height 10
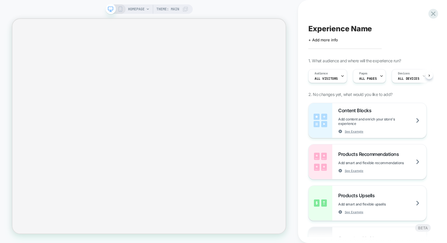
scroll to position [0, 0]
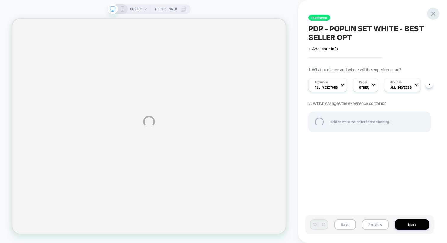
click at [434, 14] on div at bounding box center [433, 14] width 12 height 12
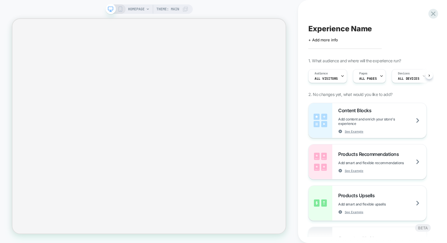
scroll to position [0, 0]
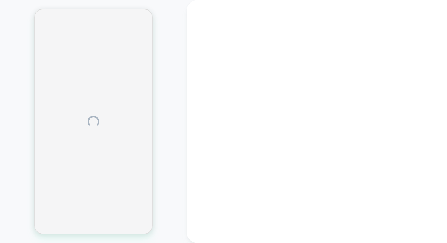
click at [433, 14] on div at bounding box center [317, 121] width 260 height 243
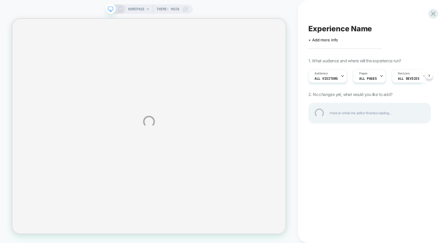
click at [433, 14] on div at bounding box center [434, 14] width 10 height 10
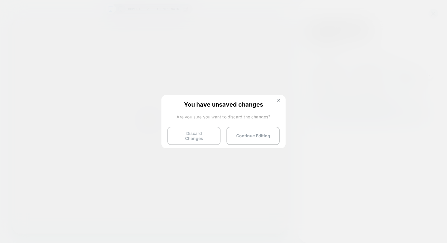
click at [182, 138] on button "Discard Changes" at bounding box center [193, 136] width 53 height 18
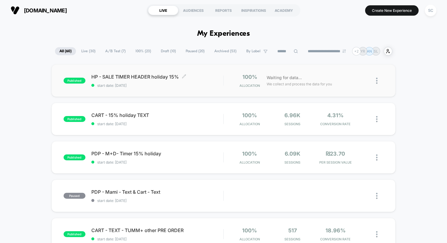
click at [182, 83] on span "start date: 21/09/2025" at bounding box center [157, 85] width 132 height 4
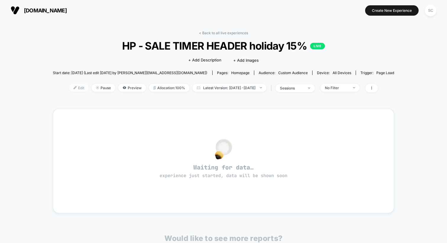
click at [69, 85] on span "Edit" at bounding box center [79, 88] width 20 height 8
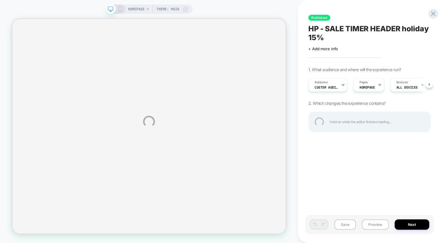
click at [366, 85] on div "HOMEPAGE Theme: MAIN Published HP - SALE TIMER HEADER holiday 15% Click to edit…" at bounding box center [223, 121] width 447 height 243
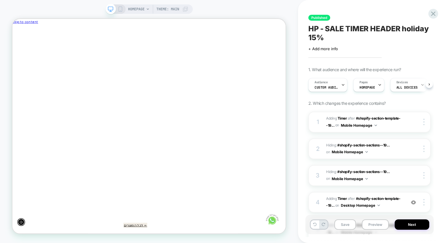
scroll to position [0, 0]
click at [361, 86] on span "HOMEPAGE" at bounding box center [367, 87] width 16 height 4
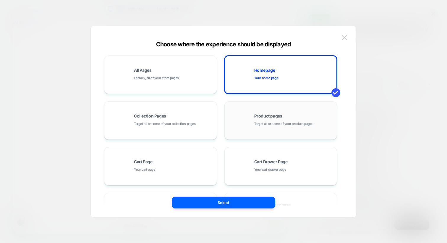
scroll to position [0, 0]
click at [270, 76] on span "Your home page" at bounding box center [266, 78] width 24 height 6
click at [293, 90] on div "Homepage Your home page" at bounding box center [281, 75] width 106 height 33
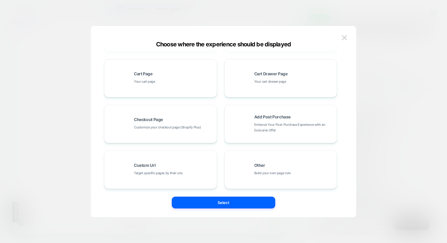
scroll to position [89, 0]
click at [261, 173] on span "Build your own page rule" at bounding box center [272, 172] width 36 height 6
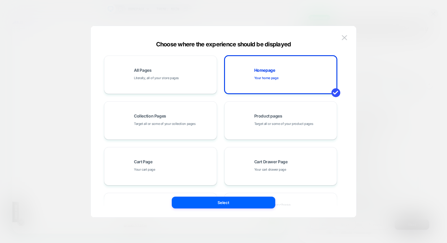
scroll to position [0, -317]
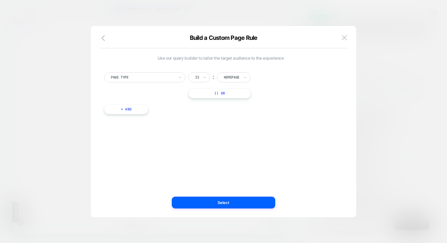
click at [161, 80] on div at bounding box center [143, 77] width 64 height 5
type input "*"
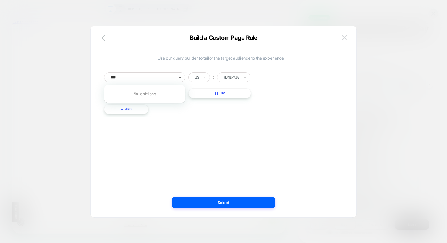
type input "***"
click at [348, 38] on button at bounding box center [344, 37] width 9 height 9
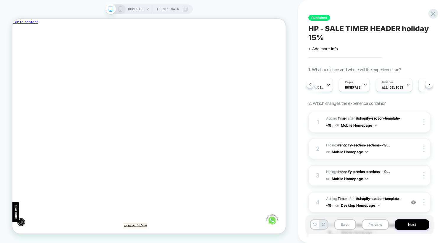
scroll to position [0, 0]
click at [328, 81] on div "Audience Custom Audience" at bounding box center [326, 84] width 35 height 13
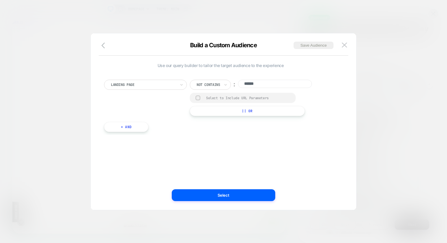
click at [114, 182] on div "Use our query builder to tailor the target audience to the experience Landing P…" at bounding box center [221, 121] width 248 height 153
click at [342, 43] on img at bounding box center [344, 45] width 5 height 5
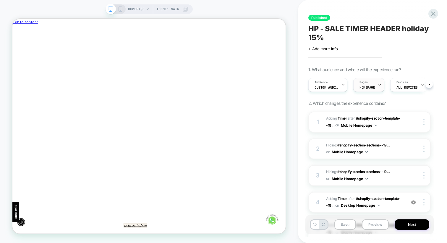
click at [376, 88] on div "Pages HOMEPAGE" at bounding box center [368, 84] width 28 height 13
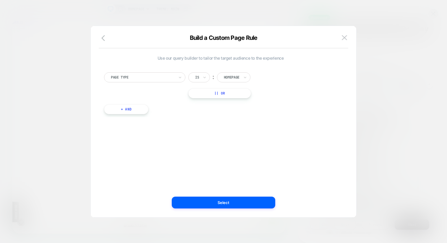
scroll to position [0, -317]
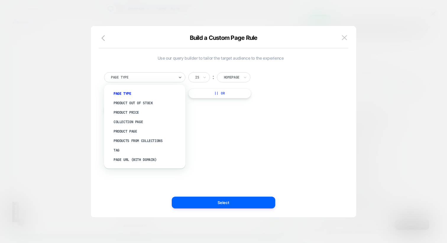
click at [154, 79] on div at bounding box center [143, 77] width 64 height 5
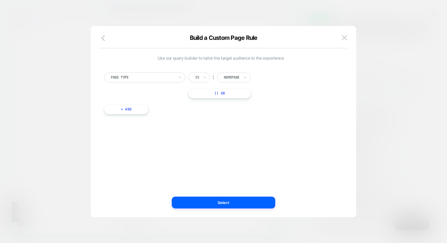
click at [197, 158] on div "Use our query builder to tailor the target audience to the experience Page Type…" at bounding box center [221, 122] width 248 height 168
click at [103, 36] on icon "button" at bounding box center [104, 38] width 7 height 7
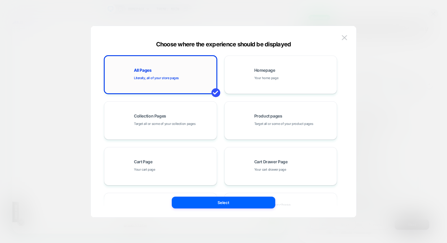
scroll to position [0, 0]
click at [139, 88] on div "All Pages Literally, all of your store pages" at bounding box center [160, 75] width 106 height 33
click at [189, 201] on button "Select" at bounding box center [224, 203] width 104 height 12
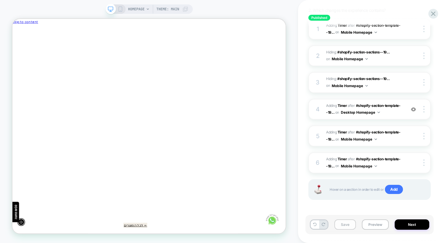
scroll to position [0, -317]
click at [346, 224] on button "Save" at bounding box center [346, 225] width 22 height 10
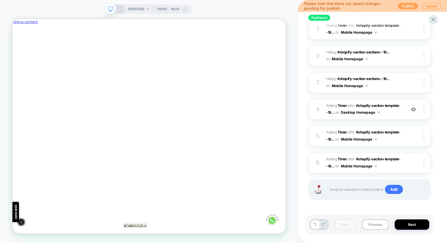
scroll to position [0, 0]
click at [404, 6] on button "Publish" at bounding box center [408, 6] width 20 height 6
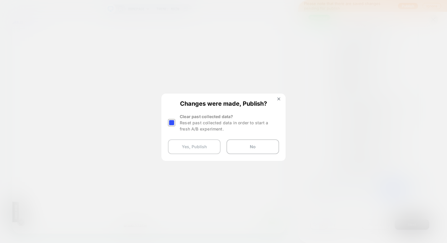
click at [179, 147] on button "Yes, Publish" at bounding box center [194, 147] width 53 height 15
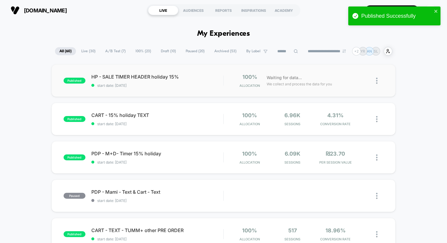
click at [188, 89] on div "published HP - SALE TIMER HEADER holiday 15% start date: 21/09/2025 100% Alloca…" at bounding box center [223, 80] width 344 height 33
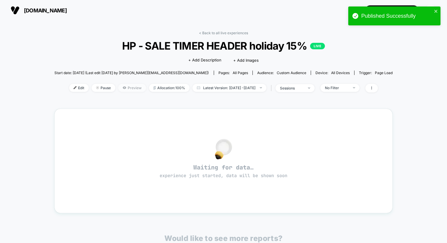
click at [118, 88] on span "Preview" at bounding box center [132, 88] width 28 height 8
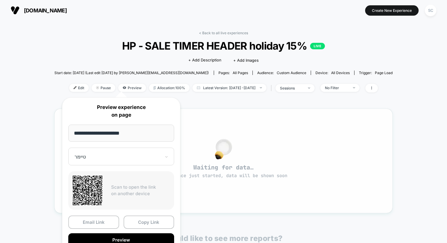
click at [338, 112] on div "Waiting for data… experience just started, data will be shown soon" at bounding box center [223, 161] width 339 height 105
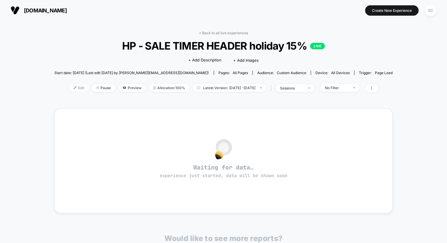
click at [74, 88] on img at bounding box center [75, 87] width 3 height 3
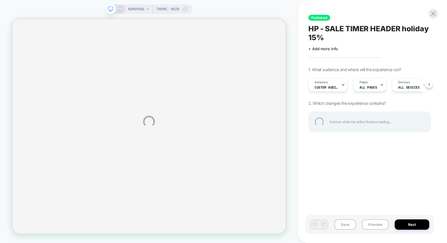
click at [332, 86] on div "HOMEPAGE Theme: MAIN Published HP - SALE TIMER HEADER holiday 15% Click to edit…" at bounding box center [223, 121] width 447 height 243
click at [336, 87] on div "HOMEPAGE Theme: MAIN Published HP - SALE TIMER HEADER holiday 15% Click to edit…" at bounding box center [223, 121] width 447 height 243
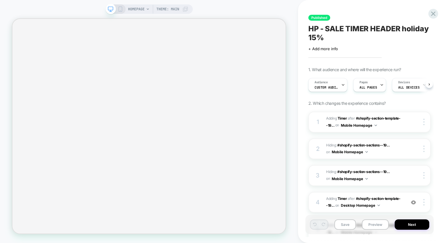
scroll to position [0, 0]
click at [334, 85] on span "Custom Audience" at bounding box center [326, 87] width 24 height 4
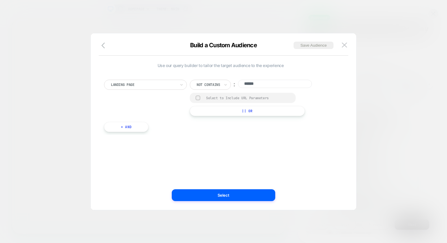
click at [205, 98] on div "Select to Include URL Parameters" at bounding box center [243, 98] width 106 height 10
click at [197, 99] on div at bounding box center [198, 98] width 4 height 4
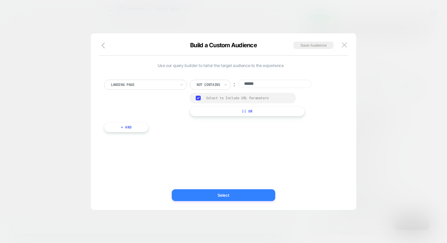
click at [204, 195] on button "Select" at bounding box center [224, 196] width 104 height 12
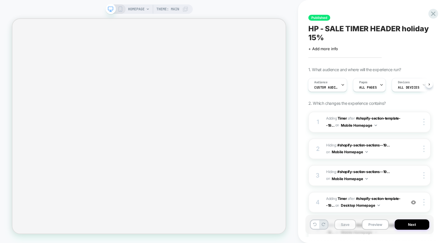
click at [352, 227] on button "Save" at bounding box center [346, 225] width 22 height 10
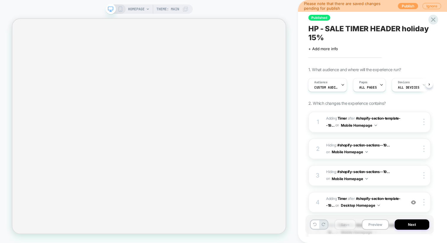
click at [402, 8] on button "Publish" at bounding box center [408, 6] width 20 height 6
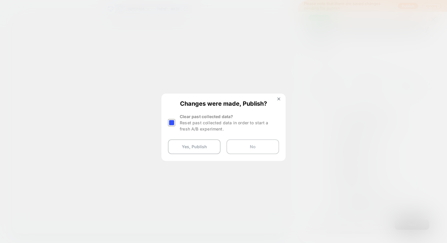
click at [237, 144] on button "No" at bounding box center [253, 147] width 53 height 15
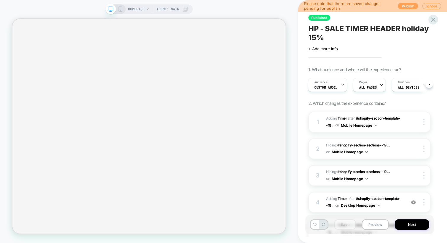
click at [402, 6] on button "Publish" at bounding box center [408, 6] width 20 height 6
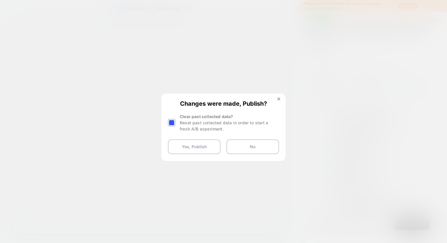
click at [170, 122] on div at bounding box center [171, 122] width 7 height 7
click at [182, 149] on button "Yes, Publish" at bounding box center [194, 147] width 53 height 15
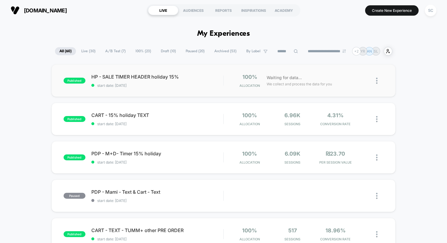
click at [187, 88] on div "published HP - SALE TIMER HEADER holiday 15% start date: 21/09/2025 100% Alloca…" at bounding box center [223, 80] width 344 height 33
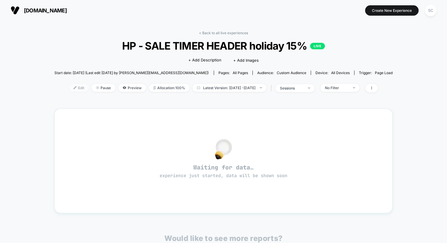
click at [69, 89] on span "Edit" at bounding box center [79, 88] width 20 height 8
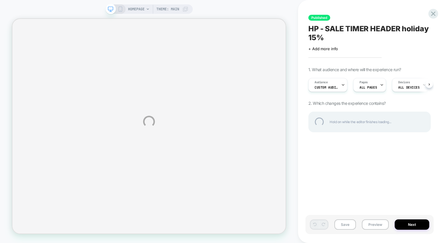
click at [330, 81] on div "HOMEPAGE Theme: MAIN Published HP - SALE TIMER HEADER holiday 15% Click to edit…" at bounding box center [223, 121] width 447 height 243
click at [329, 86] on div "HOMEPAGE Theme: MAIN Published HP - SALE TIMER HEADER holiday 15% Click to edit…" at bounding box center [223, 121] width 447 height 243
click at [333, 86] on div "HOMEPAGE Theme: MAIN Published HP - SALE TIMER HEADER holiday 15% Click to edit…" at bounding box center [223, 121] width 447 height 243
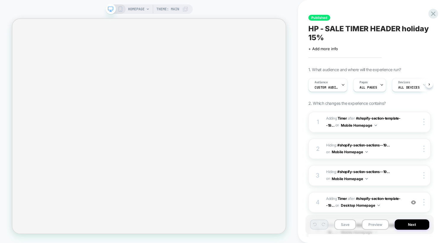
scroll to position [0, 0]
click at [324, 91] on div "Audience Custom Audience" at bounding box center [325, 84] width 35 height 13
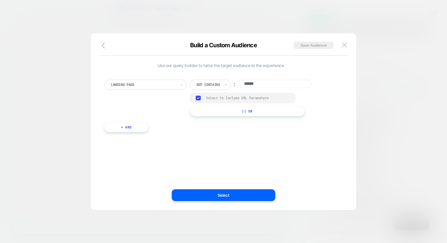
click at [321, 75] on div "Landing Page Not contains ︰ ****** Group Select to Include URL Parameters || Or…" at bounding box center [220, 103] width 239 height 64
click at [167, 85] on div at bounding box center [143, 84] width 65 height 5
type input "******"
click at [129, 109] on div "UTM Source" at bounding box center [148, 108] width 77 height 9
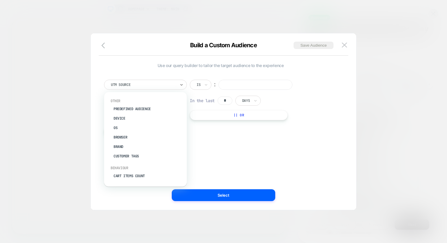
click at [156, 85] on div at bounding box center [143, 84] width 65 height 5
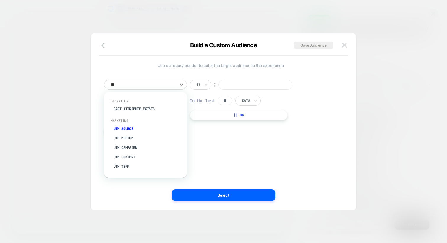
type input "***"
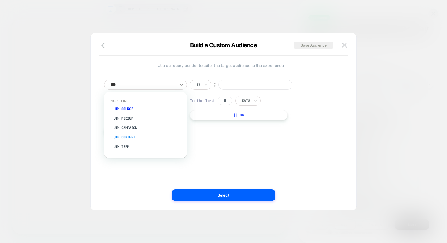
click at [126, 139] on div "UTM Content" at bounding box center [148, 137] width 77 height 9
click at [206, 86] on icon at bounding box center [206, 85] width 4 height 6
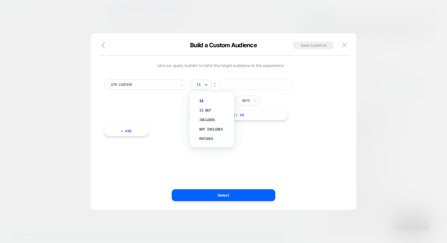
click at [206, 86] on icon at bounding box center [206, 85] width 4 height 6
click at [204, 128] on div "Not includes" at bounding box center [215, 129] width 38 height 9
click at [252, 87] on input at bounding box center [275, 85] width 74 height 10
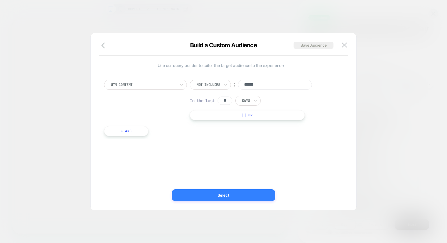
type input "******"
click at [196, 193] on button "Select" at bounding box center [224, 196] width 104 height 12
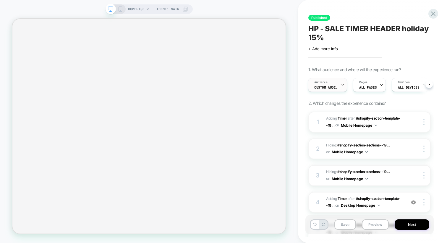
click at [330, 83] on div "Audience Custom Audience" at bounding box center [325, 84] width 35 height 13
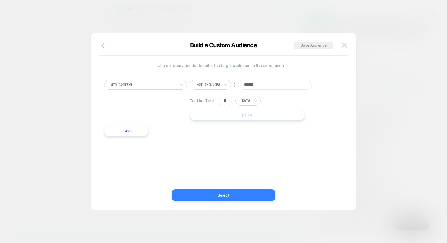
click at [195, 198] on button "Select" at bounding box center [224, 196] width 104 height 12
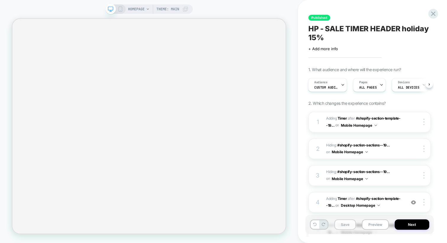
click at [348, 226] on button "Save" at bounding box center [346, 225] width 22 height 10
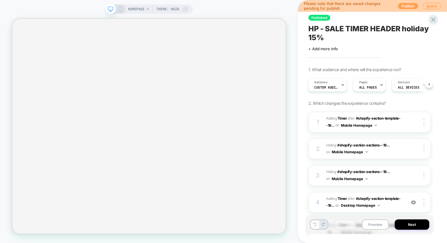
click at [404, 7] on button "Publish" at bounding box center [408, 6] width 20 height 6
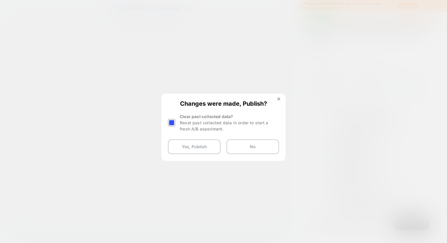
click at [173, 124] on div at bounding box center [171, 122] width 7 height 7
click at [183, 148] on button "Yes, Publish" at bounding box center [194, 147] width 53 height 15
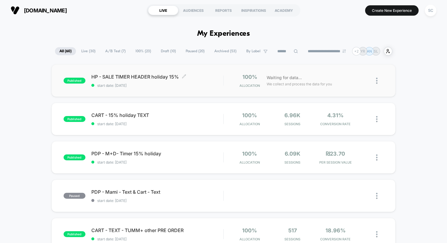
click at [138, 84] on span "start date: 21/09/2025" at bounding box center [157, 85] width 132 height 4
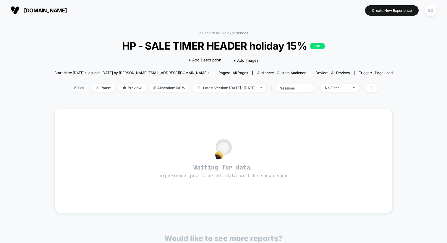
click at [70, 91] on span "Edit" at bounding box center [79, 88] width 20 height 8
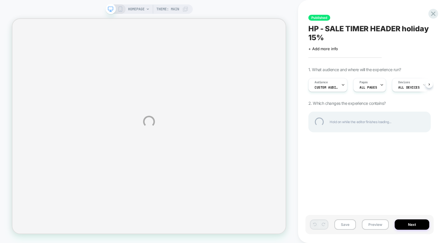
click at [365, 84] on div "HOMEPAGE Theme: MAIN Published HP - SALE TIMER HEADER holiday 15% Click to edit…" at bounding box center [223, 121] width 447 height 243
click at [378, 88] on div "HOMEPAGE Theme: MAIN Published HP - SALE TIMER HEADER holiday 15% Click to edit…" at bounding box center [223, 121] width 447 height 243
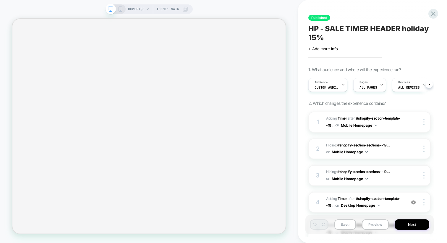
scroll to position [0, 0]
click at [378, 88] on div "Pages ALL PAGES" at bounding box center [367, 84] width 29 height 13
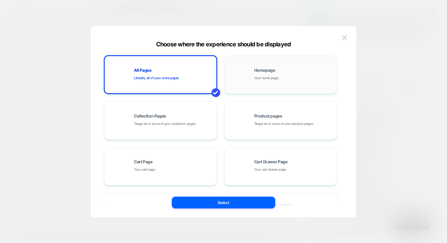
click at [256, 71] on span "Homepage" at bounding box center [264, 70] width 21 height 4
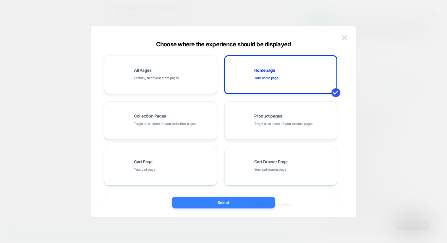
click at [213, 202] on button "Select" at bounding box center [224, 203] width 104 height 12
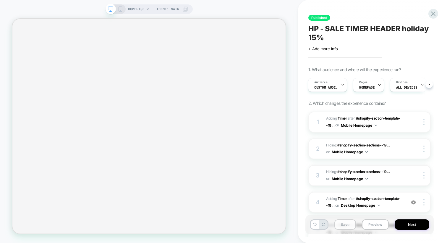
click at [350, 225] on button "Save" at bounding box center [346, 225] width 22 height 10
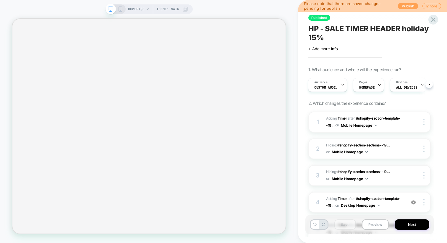
click at [407, 6] on button "Publish" at bounding box center [408, 6] width 20 height 6
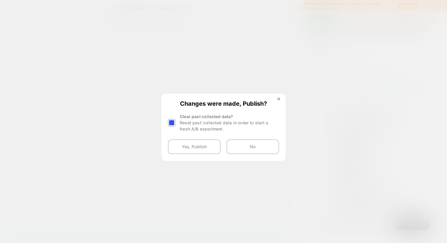
click at [175, 125] on div at bounding box center [171, 122] width 7 height 7
click at [182, 146] on button "Yes, Publish" at bounding box center [194, 147] width 53 height 15
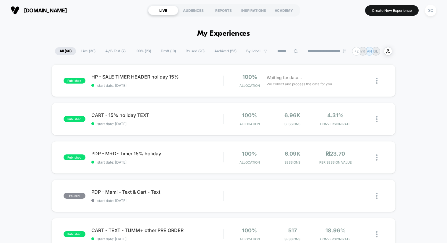
click at [185, 85] on span "start date: 21/09/2025" at bounding box center [157, 85] width 132 height 4
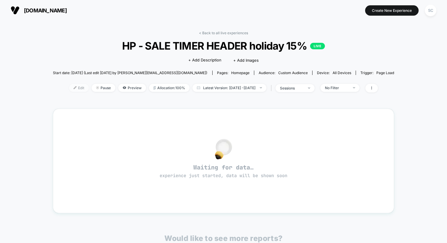
click at [72, 87] on span "Edit" at bounding box center [79, 88] width 20 height 8
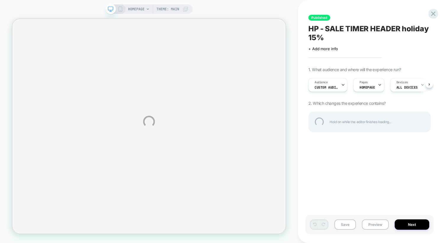
click at [369, 81] on div "HOMEPAGE Theme: MAIN Published HP - SALE TIMER HEADER holiday 15% Click to edit…" at bounding box center [223, 121] width 447 height 243
click at [379, 83] on div "HOMEPAGE Theme: MAIN Published HP - SALE TIMER HEADER holiday 15% Click to edit…" at bounding box center [223, 121] width 447 height 243
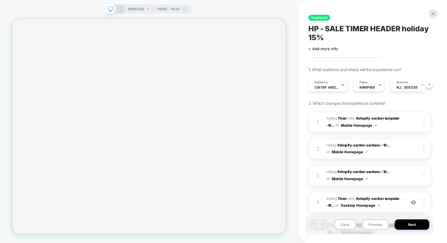
scroll to position [0, 0]
click at [366, 90] on div "Pages HOMEPAGE" at bounding box center [367, 84] width 28 height 13
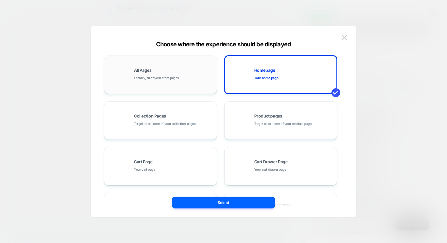
click at [154, 81] on div "All Pages Literally, all of your store pages" at bounding box center [160, 75] width 106 height 33
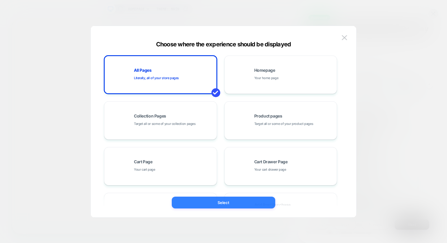
click at [217, 201] on button "Select" at bounding box center [224, 203] width 104 height 12
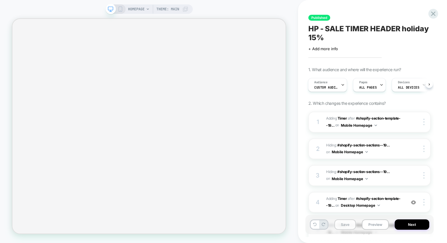
click at [347, 223] on button "Save" at bounding box center [346, 225] width 22 height 10
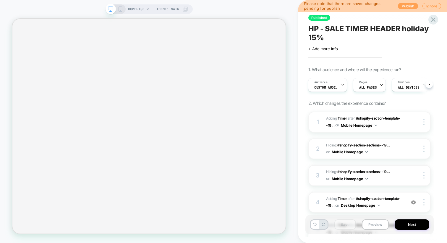
click at [403, 7] on button "Publish" at bounding box center [408, 6] width 20 height 6
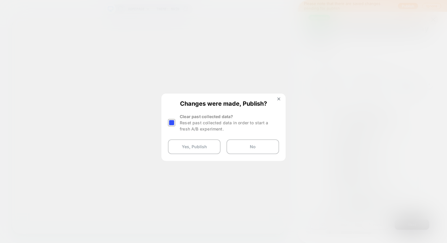
click at [185, 126] on div "Reset past collected data in order to start a fresh A/B experiment." at bounding box center [229, 126] width 99 height 12
click at [169, 125] on div at bounding box center [171, 122] width 7 height 7
click at [179, 144] on button "Yes, Publish" at bounding box center [194, 147] width 53 height 15
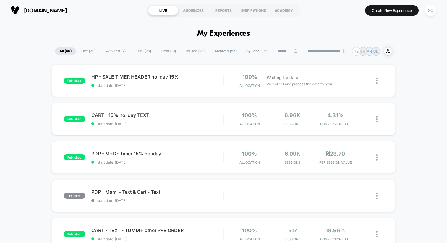
click at [337, 74] on div "Waiting for data... We collect and process the data for you" at bounding box center [315, 81] width 103 height 14
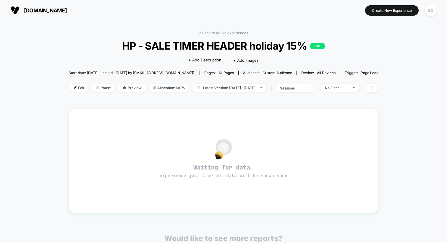
click at [204, 73] on span "Pages: all pages" at bounding box center [219, 73] width 39 height 4
click at [238, 72] on span "Pages: all pages" at bounding box center [219, 73] width 39 height 4
click at [294, 72] on span "Audience: Custom Audience" at bounding box center [267, 73] width 58 height 4
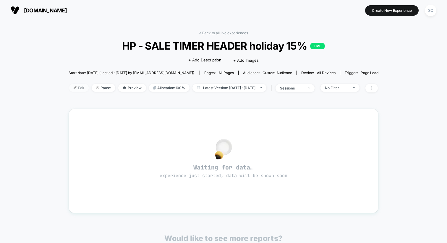
click at [69, 88] on span "Edit" at bounding box center [79, 88] width 20 height 8
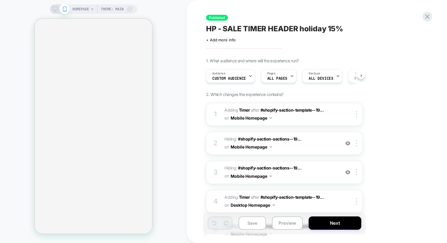
scroll to position [0, 0]
click at [235, 75] on div "Audience Custom Audience" at bounding box center [229, 76] width 46 height 13
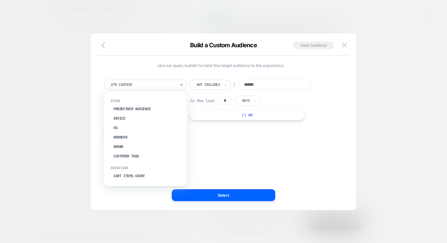
click at [171, 85] on div at bounding box center [143, 84] width 65 height 5
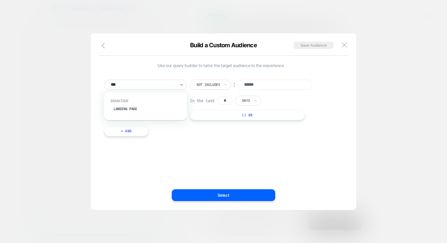
type input "****"
click at [135, 109] on div "Landing Page" at bounding box center [148, 108] width 77 height 9
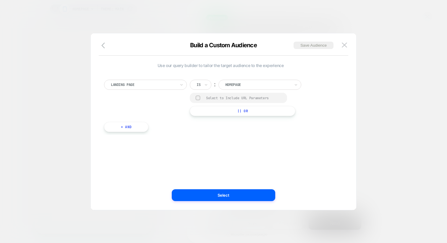
click at [201, 87] on div "Is" at bounding box center [201, 85] width 22 height 10
click at [201, 128] on div "Not contains" at bounding box center [215, 129] width 38 height 9
click at [261, 83] on input "**********" at bounding box center [275, 84] width 74 height 8
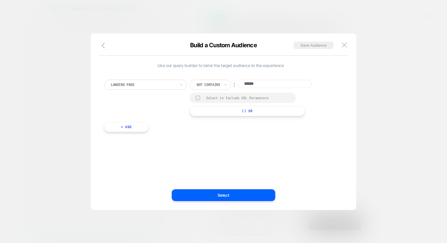
type input "******"
click at [161, 83] on div at bounding box center [143, 84] width 65 height 5
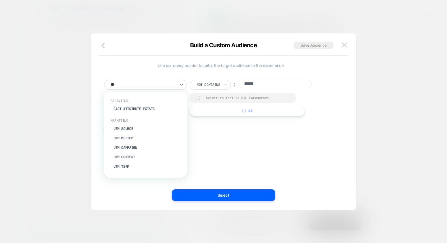
type input "***"
click at [132, 136] on div "UTM Content" at bounding box center [148, 137] width 77 height 9
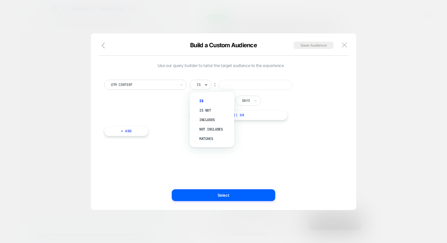
click at [207, 86] on icon at bounding box center [206, 85] width 4 height 6
click at [200, 85] on div at bounding box center [199, 84] width 4 height 5
click at [204, 129] on div "Not includes" at bounding box center [215, 129] width 38 height 9
click at [254, 86] on input at bounding box center [275, 85] width 74 height 10
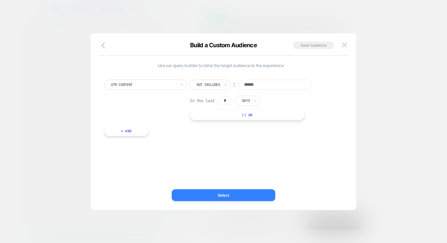
type input "******"
click at [220, 193] on button "Select" at bounding box center [224, 196] width 104 height 12
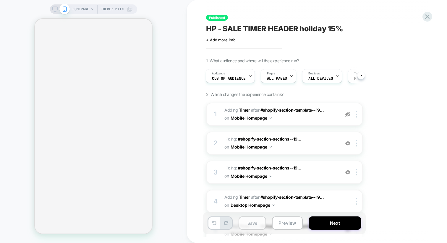
click at [255, 221] on button "Save" at bounding box center [253, 223] width 28 height 13
click at [229, 77] on span "Custom Audience" at bounding box center [229, 79] width 34 height 4
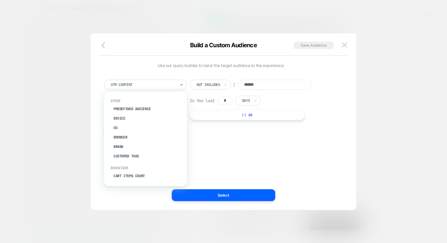
click at [129, 84] on div at bounding box center [143, 84] width 65 height 5
type input "*"
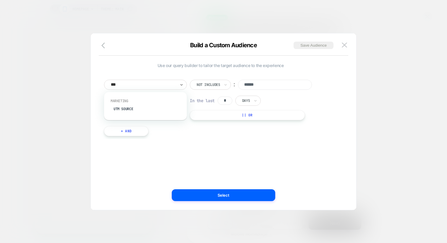
type input "****"
click at [121, 110] on div "UTM Source" at bounding box center [148, 108] width 77 height 9
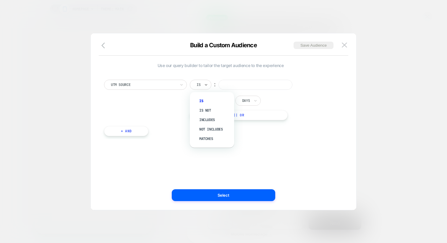
click at [203, 85] on div "Is" at bounding box center [201, 85] width 22 height 10
click at [202, 85] on div "Is" at bounding box center [201, 85] width 22 height 10
click at [203, 130] on div "Not includes" at bounding box center [215, 129] width 38 height 9
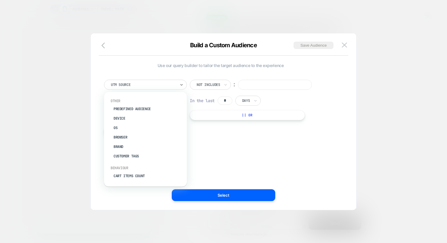
click at [169, 86] on div at bounding box center [143, 84] width 65 height 5
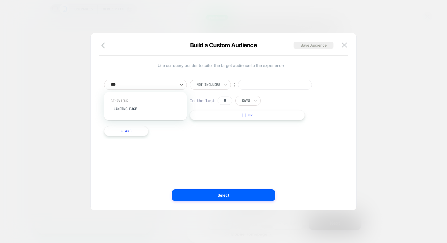
type input "****"
click at [129, 109] on div "Landing Page" at bounding box center [148, 108] width 77 height 9
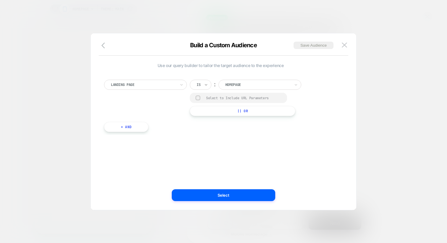
click at [208, 84] on icon at bounding box center [206, 85] width 4 height 6
click at [203, 129] on div "Not contains" at bounding box center [215, 129] width 38 height 9
click at [251, 90] on div "**********" at bounding box center [256, 98] width 132 height 36
click at [251, 85] on input "**********" at bounding box center [275, 84] width 74 height 8
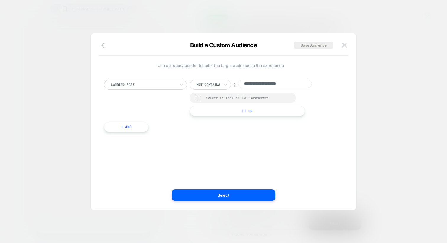
click at [251, 85] on input "**********" at bounding box center [275, 84] width 74 height 8
type input "******"
click at [214, 100] on div "Select to Include URL Parameters" at bounding box center [248, 98] width 84 height 4
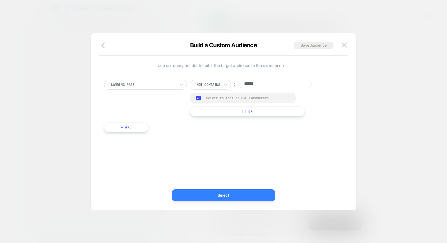
click at [193, 191] on button "Select" at bounding box center [224, 196] width 104 height 12
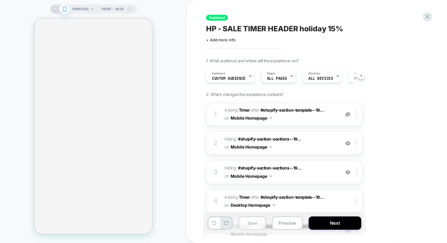
click at [251, 227] on button "Save" at bounding box center [253, 223] width 28 height 13
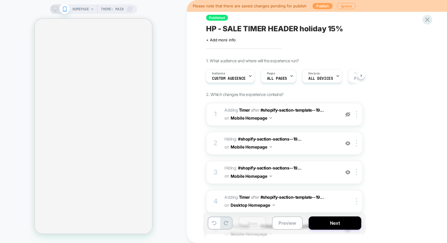
click at [318, 8] on button "Publish" at bounding box center [323, 6] width 20 height 6
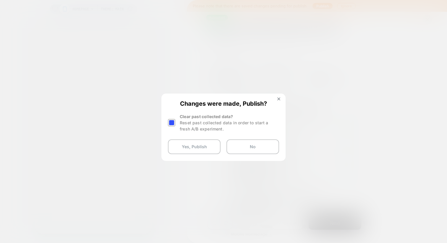
click at [172, 121] on div at bounding box center [171, 122] width 7 height 7
click at [177, 146] on button "Yes, Publish" at bounding box center [194, 147] width 53 height 15
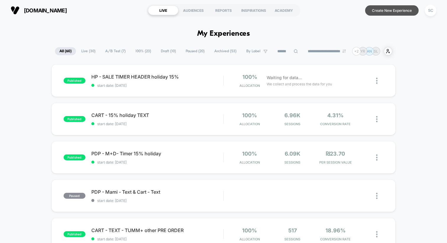
click at [380, 13] on button "Create New Experience" at bounding box center [392, 10] width 54 height 10
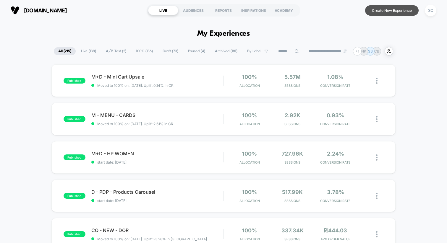
click at [387, 9] on button "Create New Experience" at bounding box center [392, 10] width 54 height 10
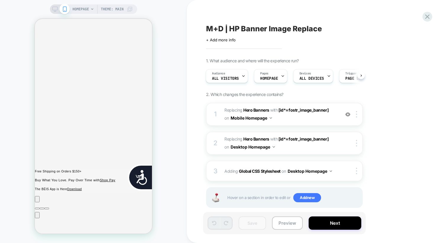
scroll to position [0, 239]
click at [348, 114] on img at bounding box center [347, 114] width 5 height 5
click at [347, 115] on img at bounding box center [347, 114] width 5 height 5
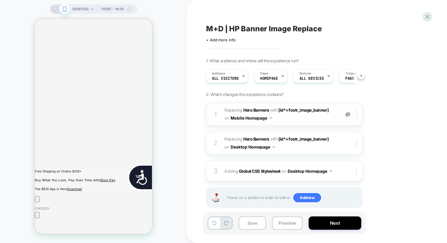
scroll to position [0, 119]
click at [347, 114] on img at bounding box center [347, 114] width 5 height 5
click at [404, 112] on div "1. What audience and where will the experience run? Audience All Visitors Pages…" at bounding box center [314, 140] width 216 height 165
click at [227, 45] on div "M+D | HP Banner Image Replace Click to edit experience details + Add more info …" at bounding box center [314, 122] width 222 height 232
click at [227, 41] on span "+ Add more info" at bounding box center [221, 40] width 30 height 5
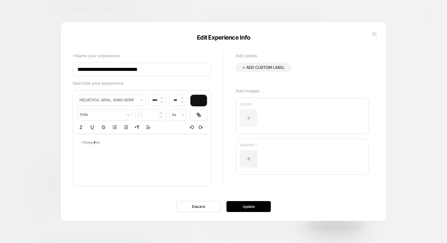
click at [250, 116] on div at bounding box center [249, 118] width 18 height 18
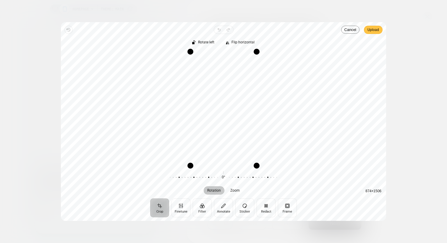
click at [372, 33] on span "Upload" at bounding box center [374, 29] width 12 height 7
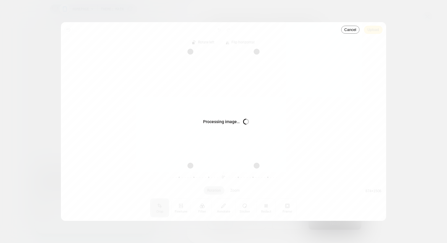
scroll to position [0, 0]
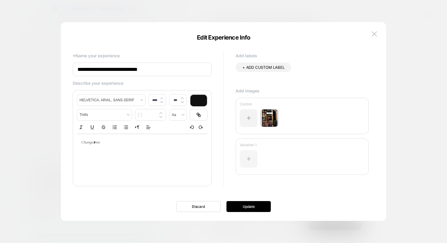
click at [245, 155] on div at bounding box center [249, 159] width 18 height 18
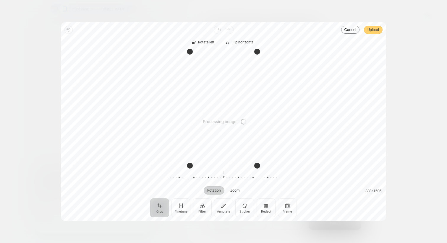
scroll to position [0, 119]
click at [367, 31] on button "Upload" at bounding box center [373, 30] width 19 height 8
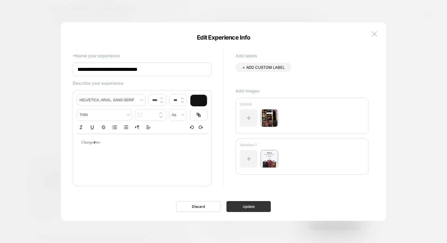
click at [244, 204] on button "Update" at bounding box center [249, 206] width 44 height 11
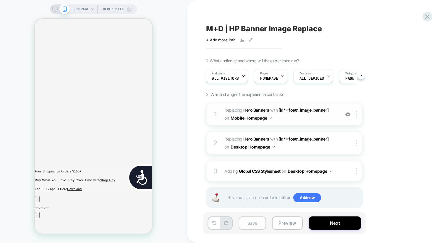
click at [251, 224] on button "Save" at bounding box center [253, 223] width 28 height 13
click at [426, 15] on icon at bounding box center [427, 16] width 4 height 4
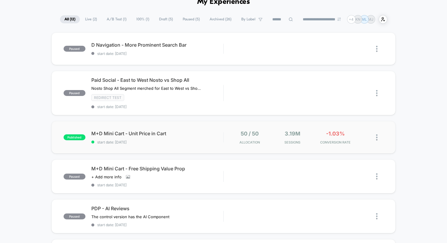
scroll to position [32, 0]
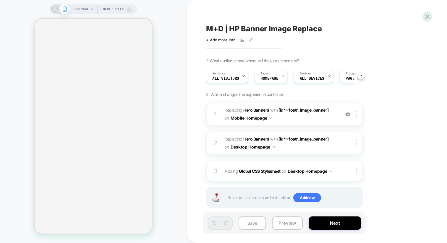
scroll to position [0, 0]
click at [280, 224] on button "Preview" at bounding box center [287, 223] width 31 height 13
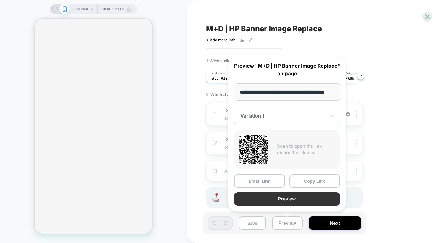
scroll to position [0, 0]
click at [258, 199] on button "Preview" at bounding box center [287, 199] width 106 height 13
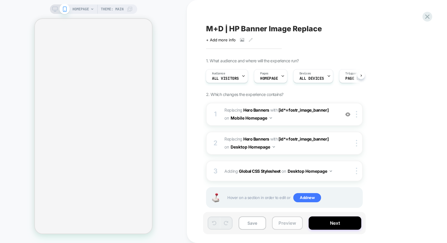
click at [279, 222] on button "Preview" at bounding box center [287, 223] width 31 height 13
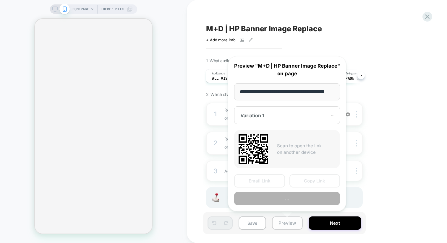
scroll to position [0, 6]
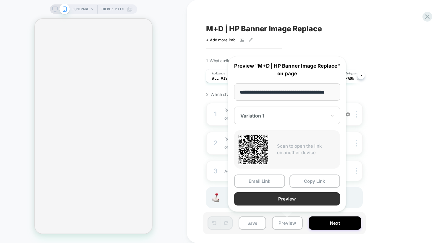
click at [274, 200] on button "Preview" at bounding box center [287, 199] width 106 height 13
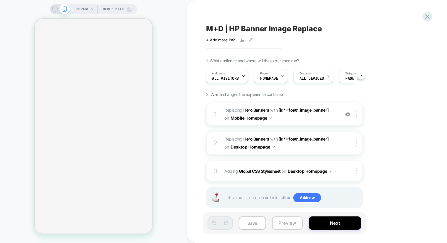
click at [283, 225] on button "Preview" at bounding box center [287, 223] width 31 height 13
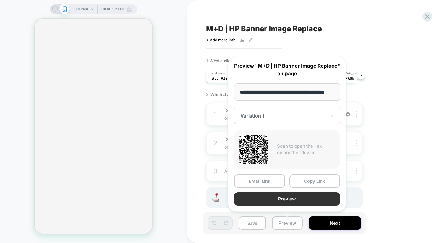
scroll to position [0, 0]
click at [279, 201] on button "Preview" at bounding box center [287, 199] width 106 height 13
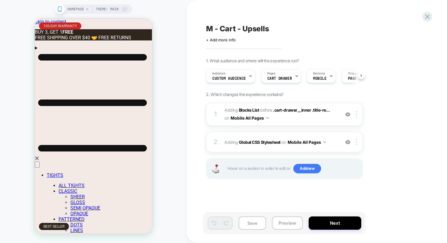
scroll to position [0, 0]
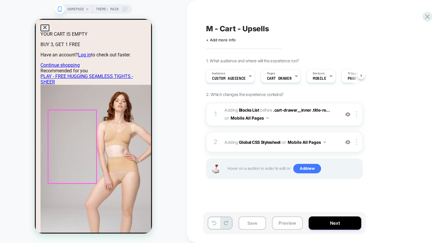
scroll to position [0, 108]
click at [49, 27] on button "Close dialog" at bounding box center [45, 28] width 9 height 7
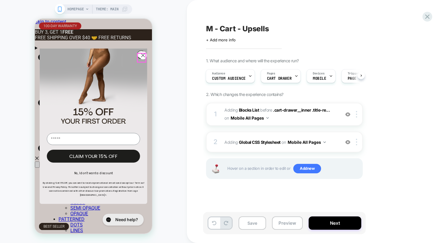
click at [141, 59] on circle "Close dialog" at bounding box center [143, 55] width 8 height 8
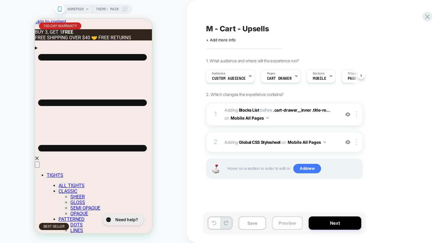
scroll to position [0, 215]
click at [292, 223] on button "Preview" at bounding box center [287, 223] width 31 height 13
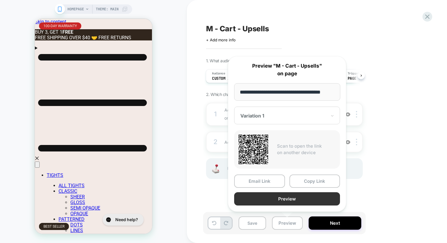
scroll to position [0, 0]
click at [278, 200] on button "Preview" at bounding box center [287, 199] width 106 height 13
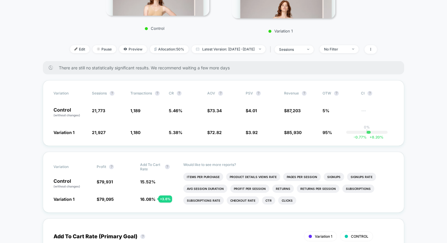
scroll to position [129, 0]
click at [310, 52] on span "sessions" at bounding box center [294, 49] width 39 height 8
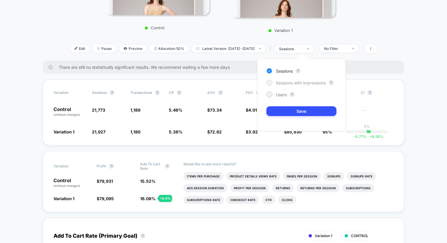
click at [297, 82] on span "Sessions with impressions" at bounding box center [301, 82] width 50 height 5
click at [295, 111] on button "Save" at bounding box center [301, 111] width 70 height 10
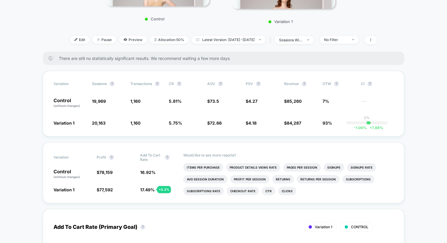
scroll to position [138, 0]
click at [348, 38] on div "No Filter" at bounding box center [336, 39] width 24 height 4
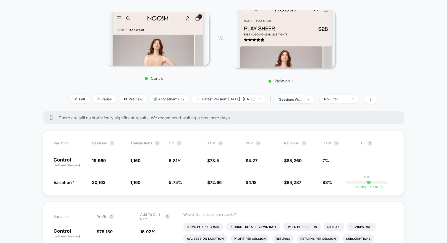
scroll to position [81, 0]
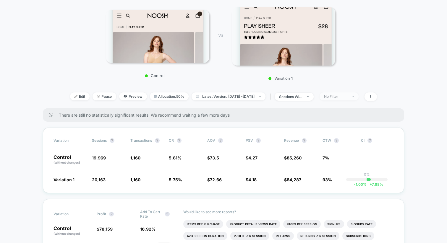
click at [348, 96] on div "No Filter" at bounding box center [336, 96] width 24 height 4
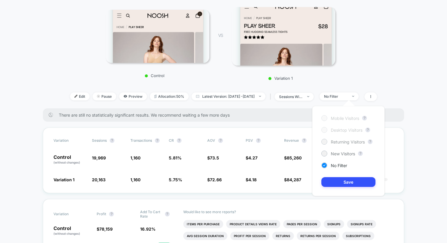
click at [324, 143] on div at bounding box center [324, 142] width 4 height 4
click at [327, 180] on button "Save" at bounding box center [349, 182] width 54 height 10
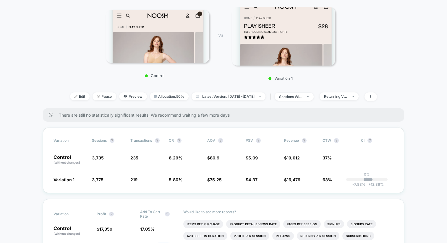
click at [375, 96] on div at bounding box center [369, 97] width 15 height 9
click at [373, 97] on icon at bounding box center [371, 97] width 4 height 4
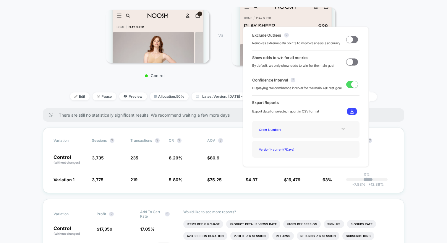
click at [350, 62] on span at bounding box center [350, 62] width 7 height 7
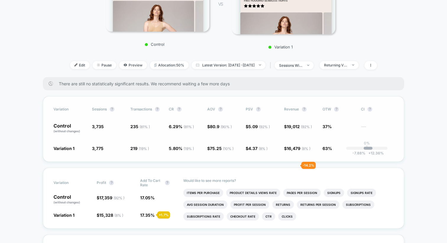
scroll to position [118, 0]
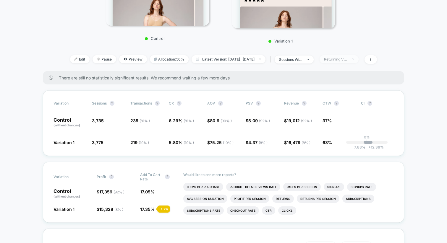
click at [345, 58] on div "Returning Visitors" at bounding box center [336, 59] width 24 height 4
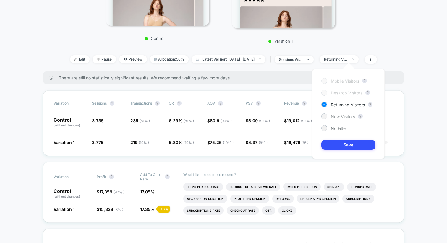
click at [334, 117] on span "New Visitors" at bounding box center [343, 116] width 24 height 5
click at [332, 145] on button "Save" at bounding box center [349, 145] width 54 height 10
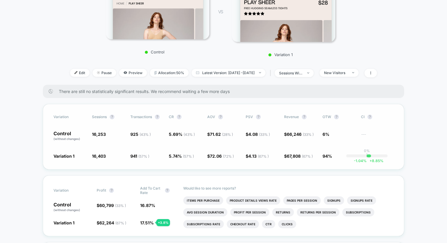
scroll to position [104, 0]
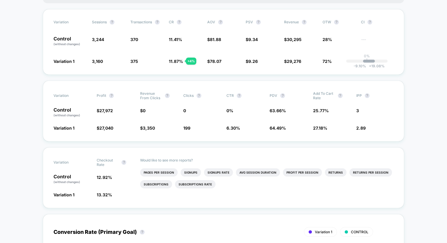
scroll to position [154, 0]
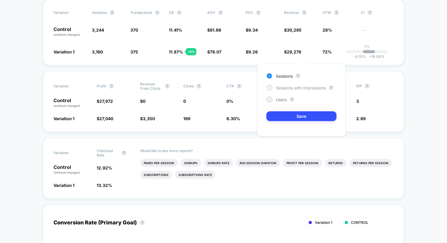
click at [295, 86] on span "Sessions with impressions" at bounding box center [301, 87] width 50 height 5
click at [293, 115] on button "Save" at bounding box center [301, 117] width 70 height 10
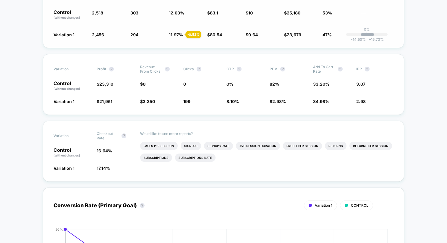
scroll to position [171, 0]
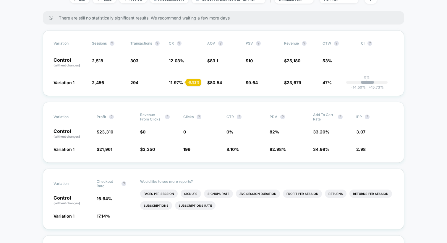
scroll to position [144, 0]
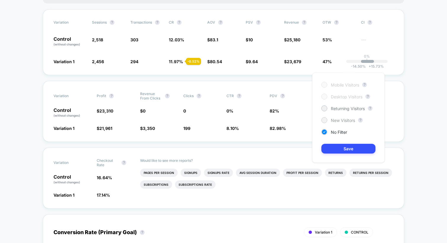
click at [335, 122] on span "New Visitors" at bounding box center [343, 120] width 24 height 5
click at [334, 149] on button "Save" at bounding box center [349, 149] width 54 height 10
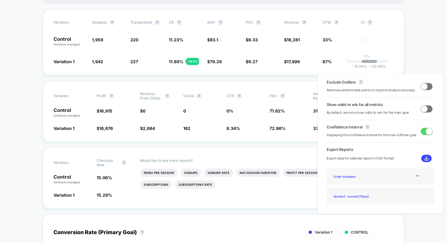
click at [424, 108] on span at bounding box center [424, 109] width 7 height 7
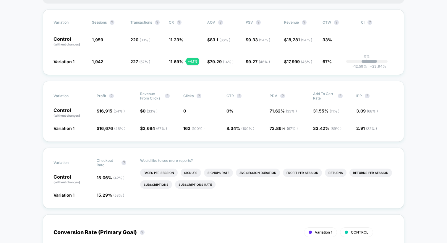
scroll to position [161, 0]
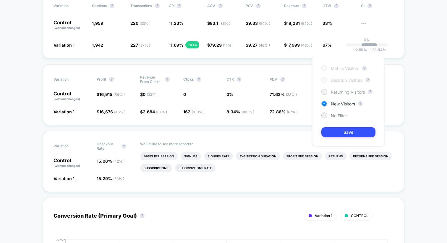
click at [334, 92] on span "Returning Visitors" at bounding box center [348, 92] width 34 height 5
click at [336, 130] on button "Save" at bounding box center [349, 132] width 54 height 10
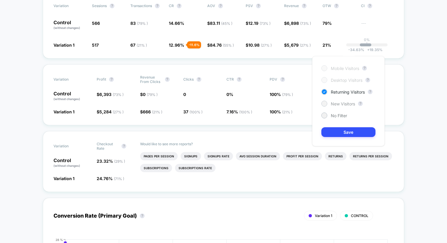
click at [332, 105] on span "New Visitors" at bounding box center [343, 103] width 24 height 5
click at [335, 131] on button "Save" at bounding box center [349, 132] width 54 height 10
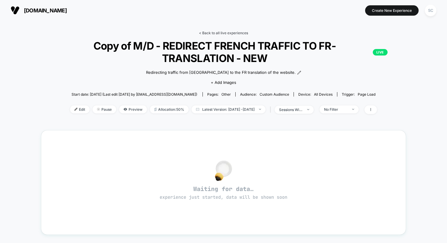
click at [226, 33] on link "< Back to all live experiences" at bounding box center [223, 33] width 49 height 4
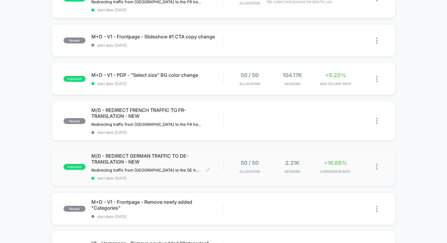
scroll to position [169, 0]
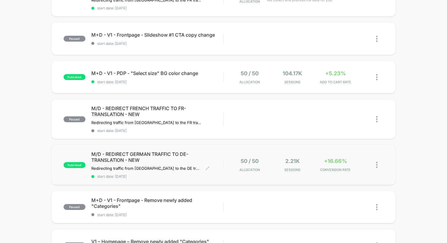
click at [179, 175] on span "start date: [DATE]" at bounding box center [157, 177] width 132 height 4
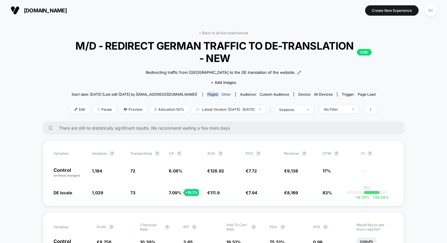
drag, startPoint x: 220, startPoint y: 95, endPoint x: 219, endPoint y: 92, distance: 3.2
click at [219, 92] on div "Start date: [DATE] (Last edit [DATE] by [EMAIL_ADDRESS][DOMAIN_NAME]) Pages: ot…" at bounding box center [223, 94] width 329 height 10
click at [133, 75] on div "Redirecting traffic from [GEOGRAPHIC_DATA] to the DE translation of the website…" at bounding box center [224, 76] width 198 height 25
